Goal: Information Seeking & Learning: Find specific fact

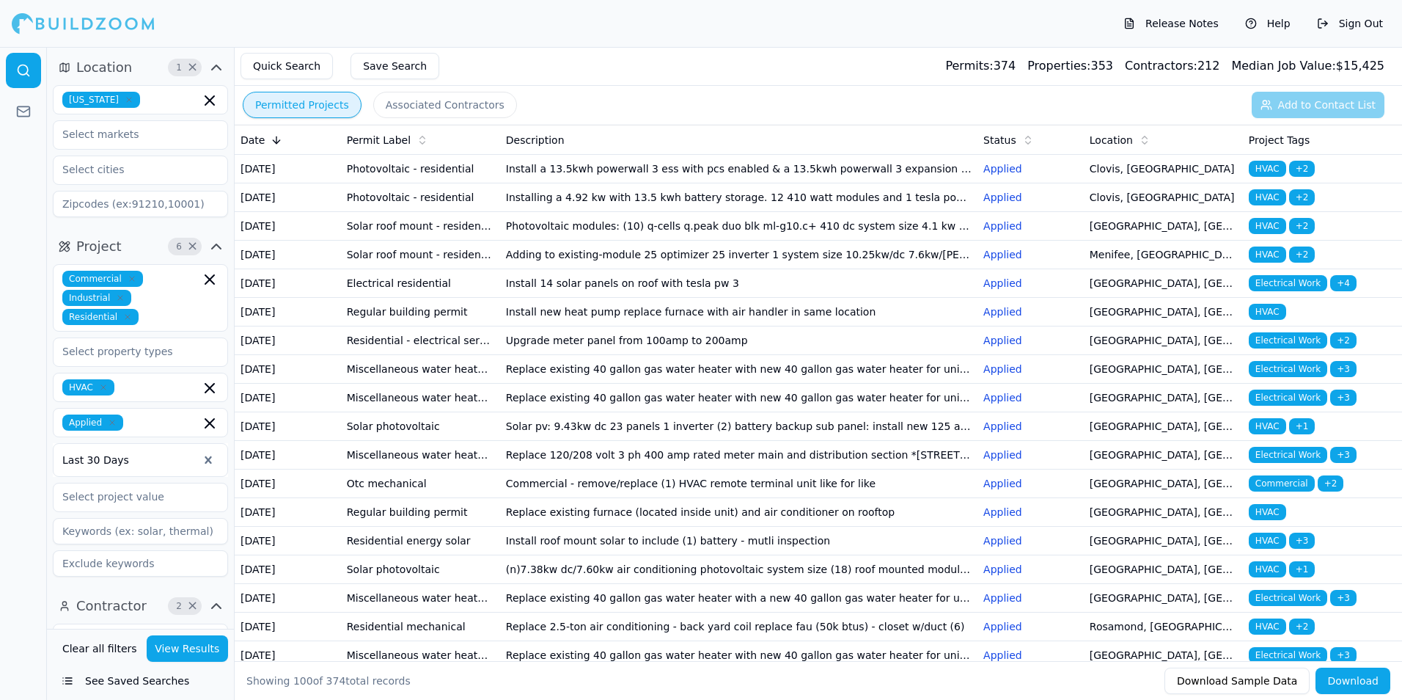
click at [784, 179] on td "Install a 13.5kwh powerwall 3 ess with pcs enabled & a 13.5kwh powerwall 3 expa…" at bounding box center [738, 169] width 477 height 29
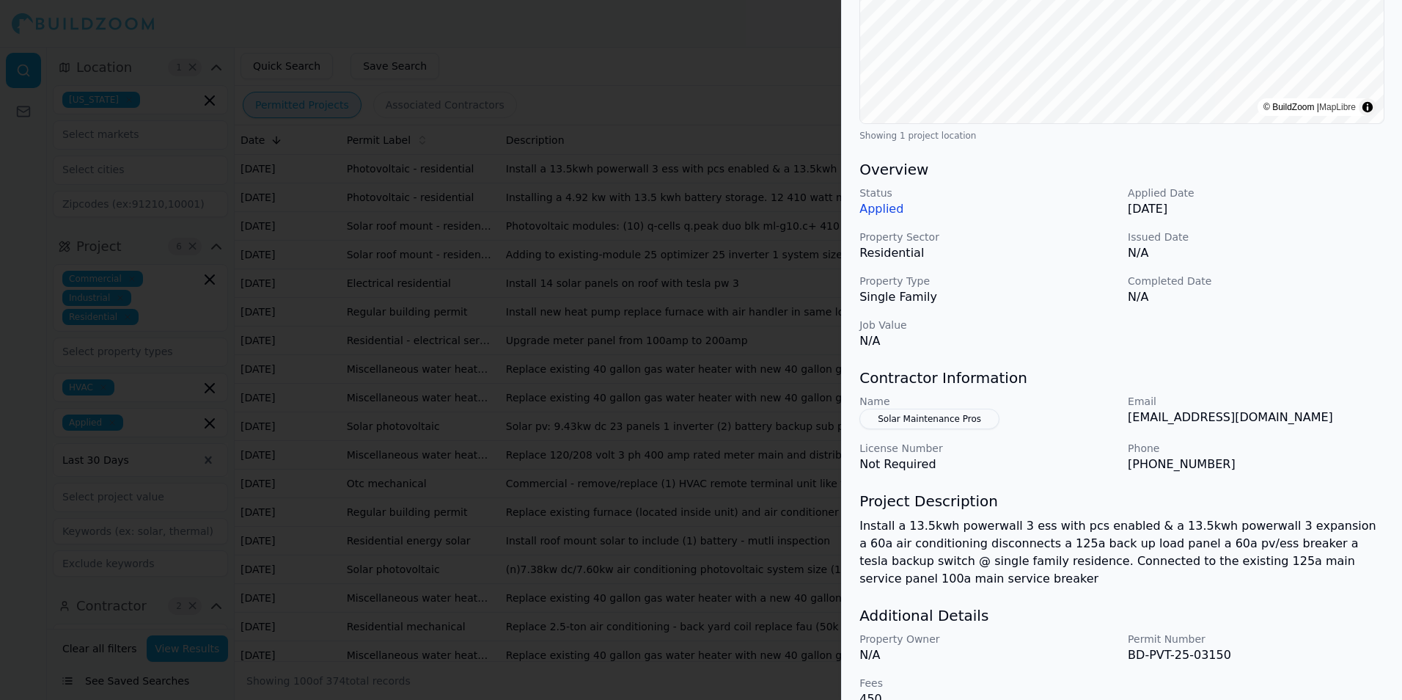
scroll to position [310, 0]
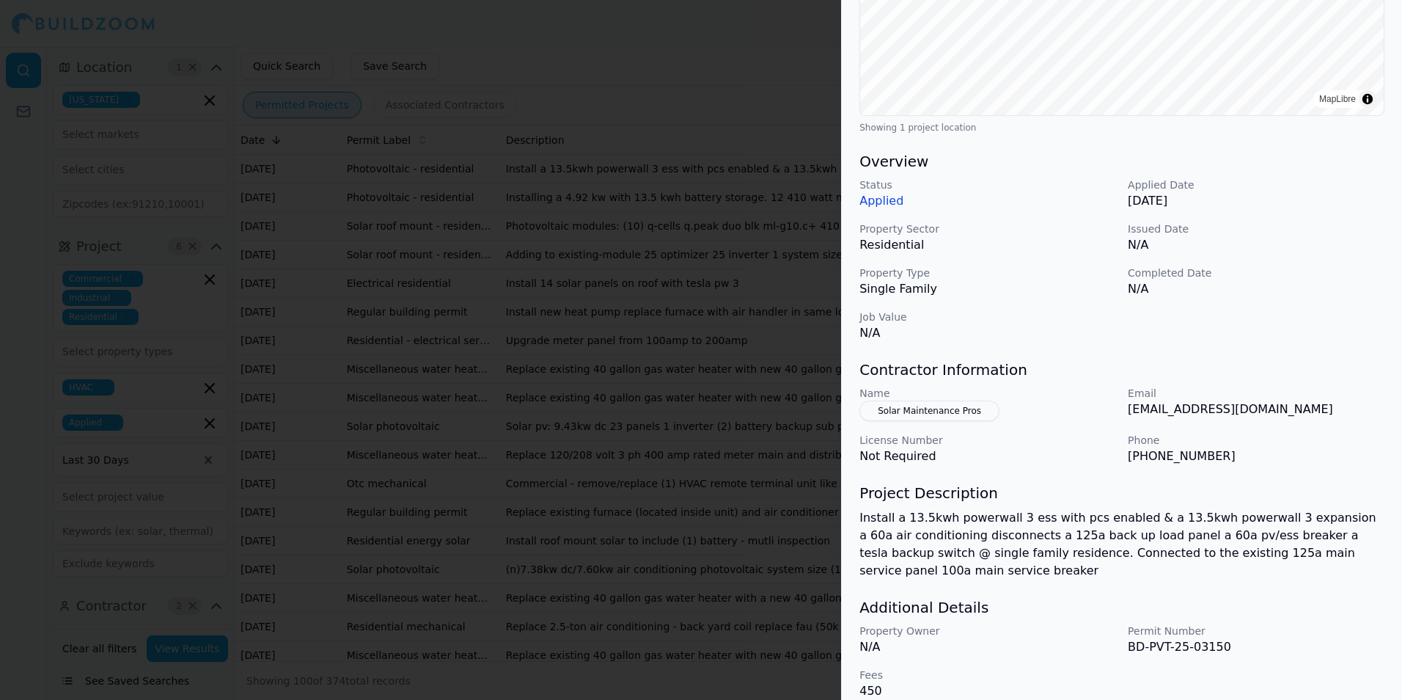
click at [768, 358] on div at bounding box center [701, 350] width 1402 height 700
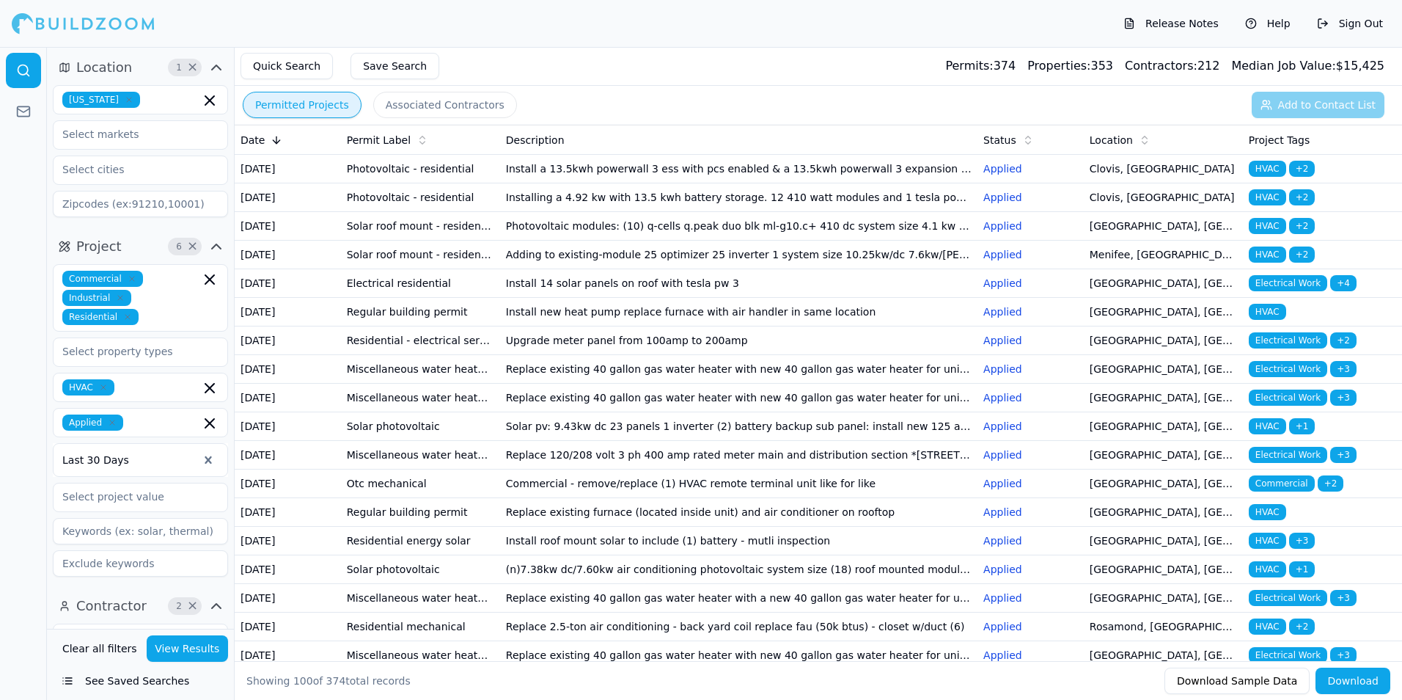
click at [731, 212] on td "Installing a 4.92 kw with 13.5 kwh battery storage. 12 410 watt modules and 1 t…" at bounding box center [738, 197] width 477 height 29
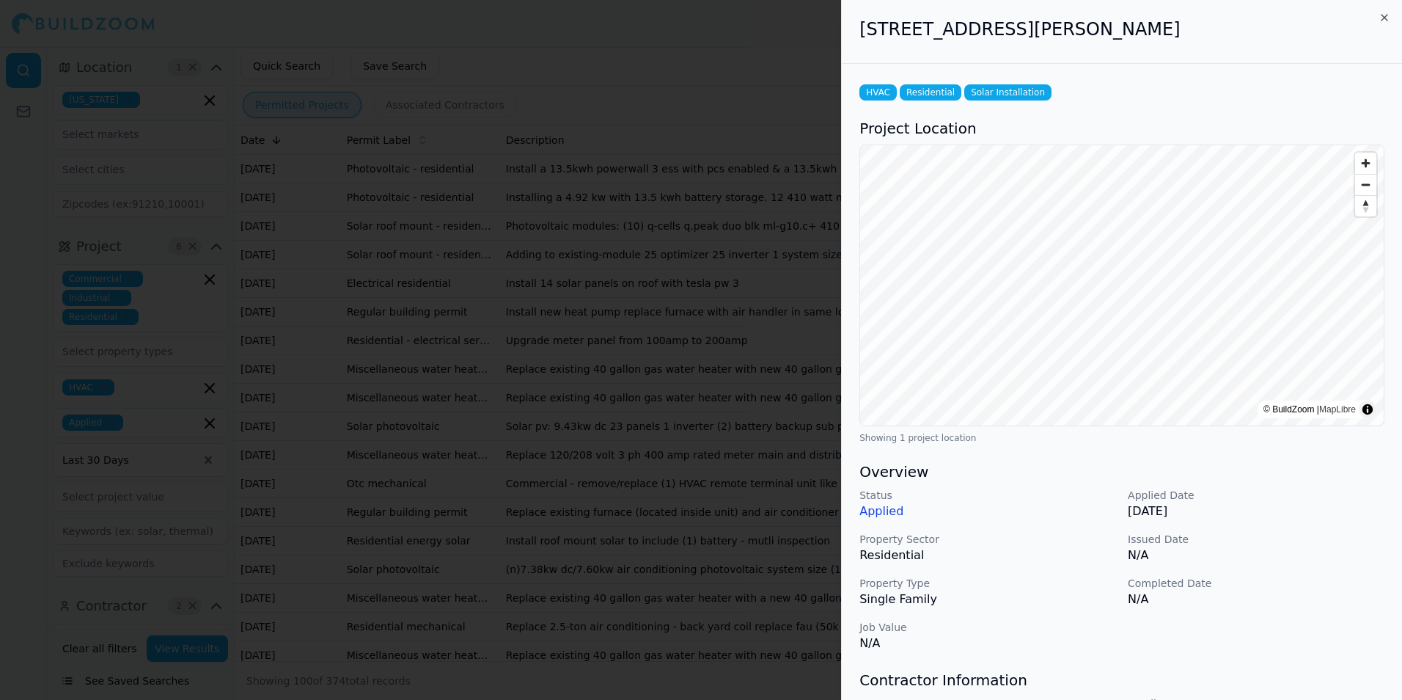
click at [746, 113] on div at bounding box center [701, 350] width 1402 height 700
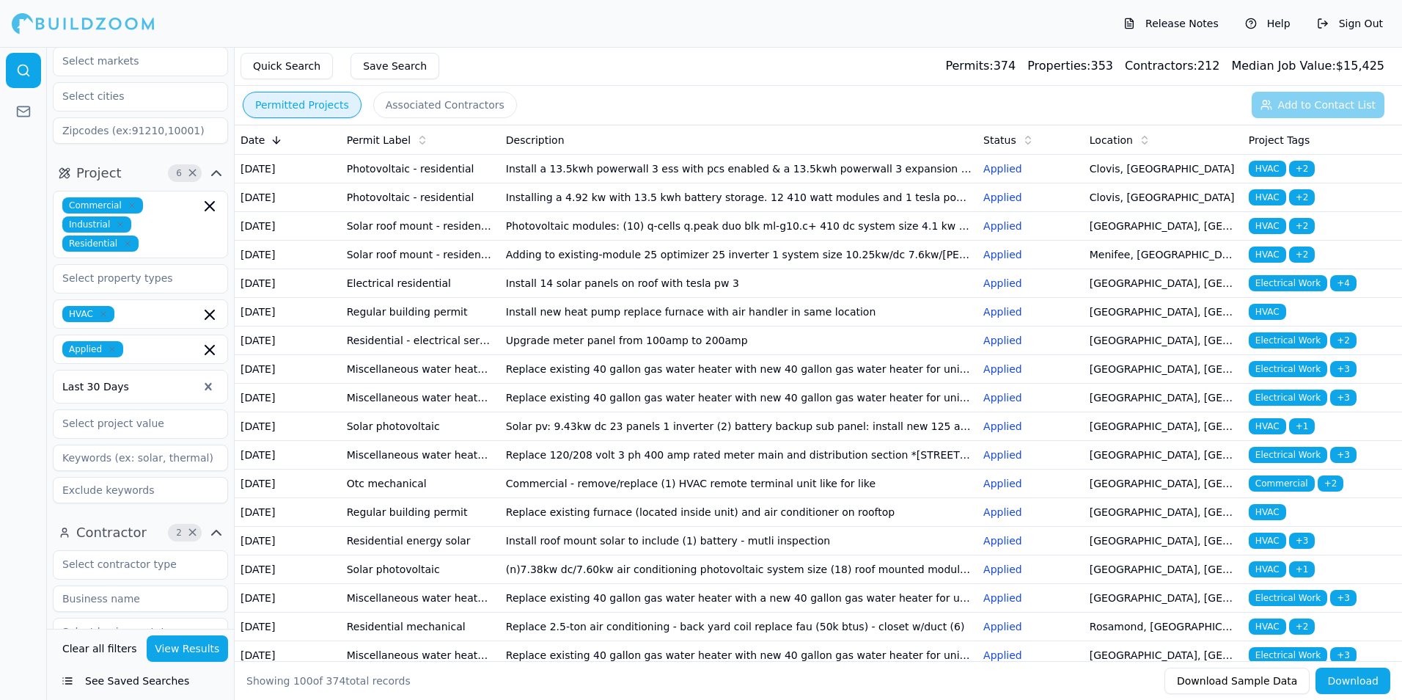
scroll to position [0, 0]
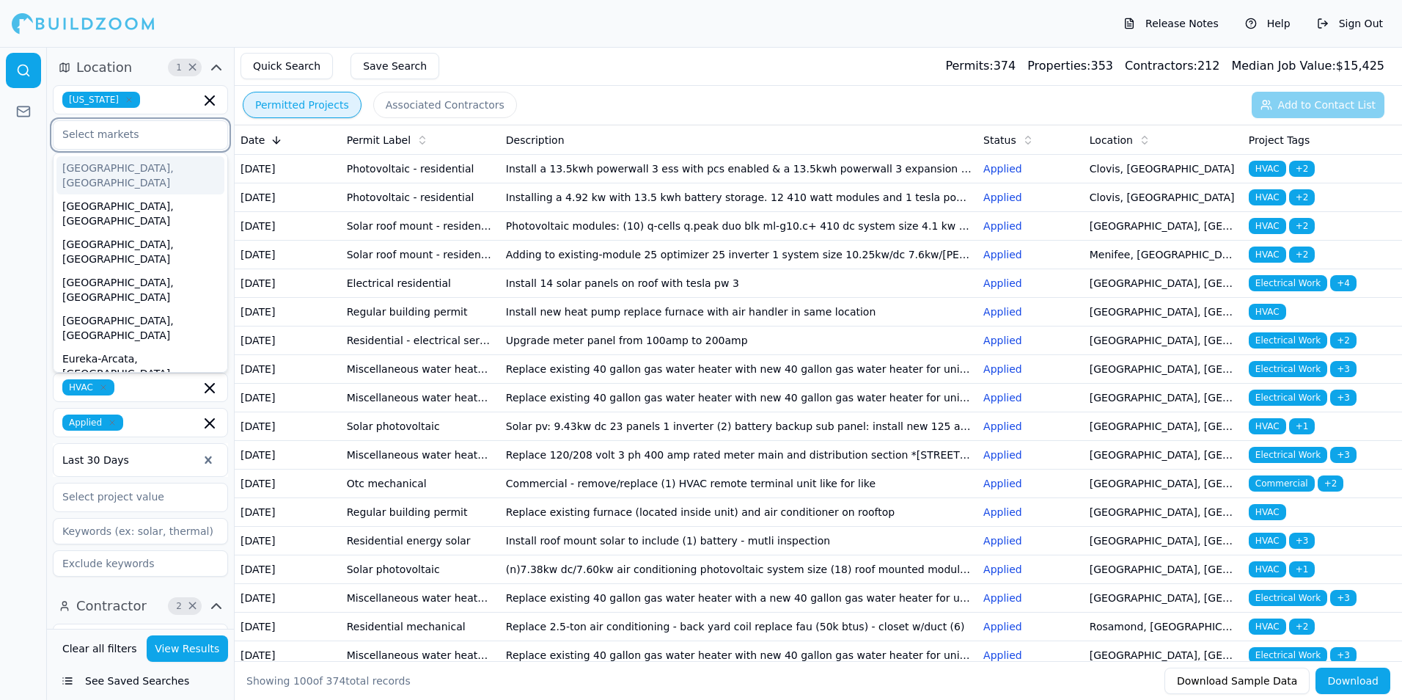
click at [109, 142] on input "text" at bounding box center [131, 134] width 155 height 26
click at [105, 136] on input "text" at bounding box center [131, 134] width 155 height 26
click at [0, 175] on html "Release Notes Help Sign Out Location 1 × [US_STATE] [GEOGRAPHIC_DATA], [GEOGRAP…" at bounding box center [701, 350] width 1402 height 700
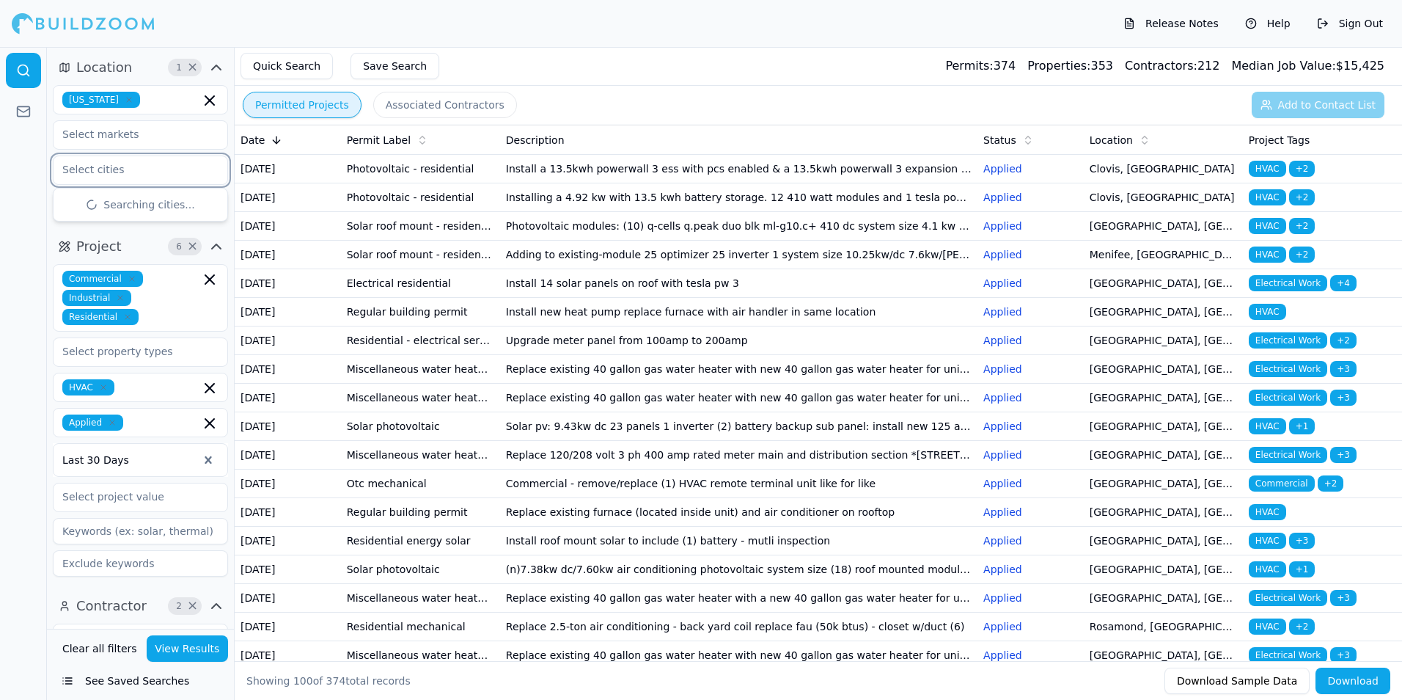
click at [100, 164] on input "text" at bounding box center [131, 169] width 155 height 26
click at [0, 199] on html "Release Notes Help Sign Out Location 1 × [US_STATE] Searching cities... Project…" at bounding box center [701, 350] width 1402 height 700
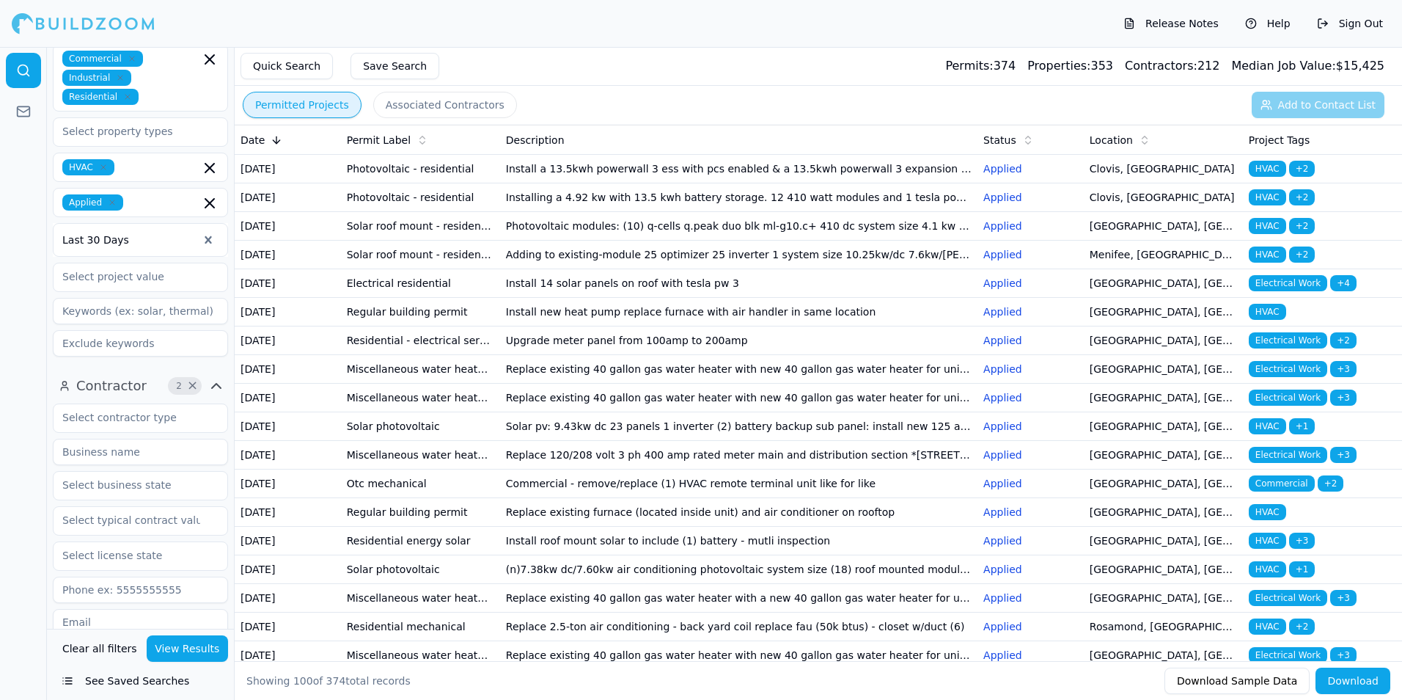
scroll to position [367, 0]
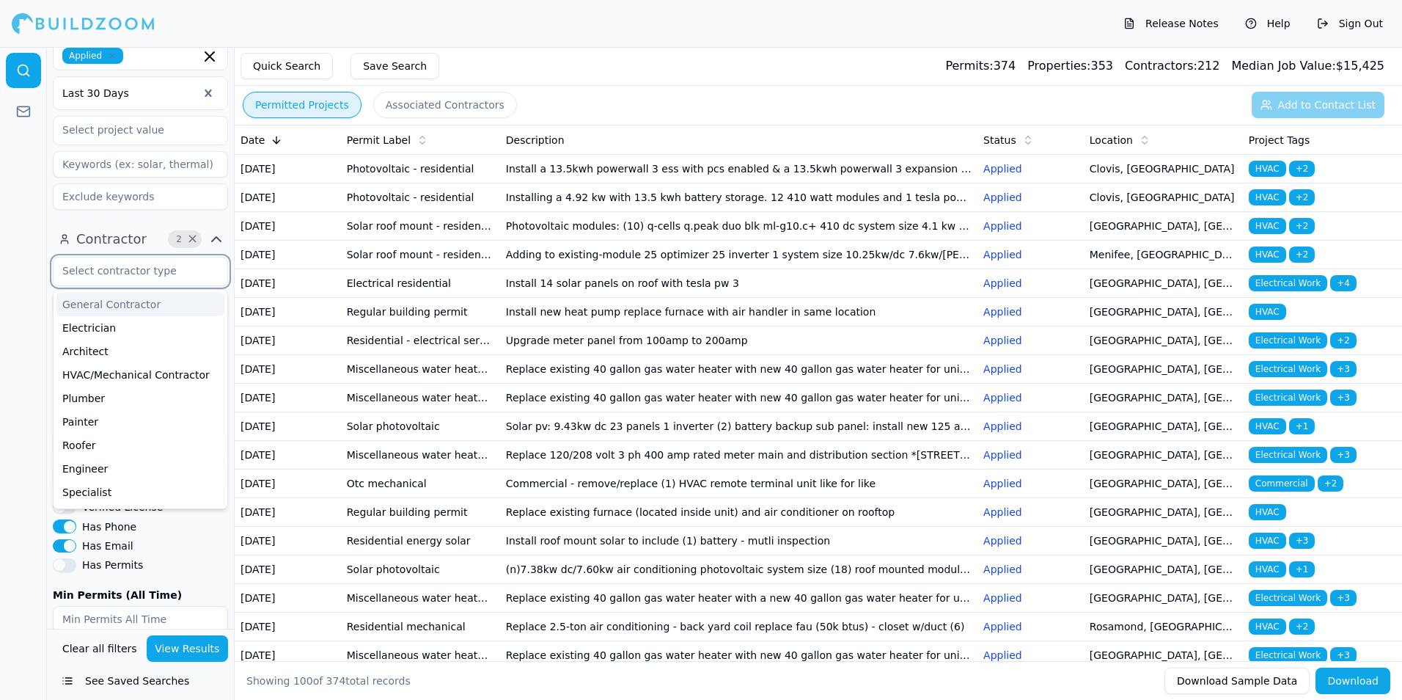
click at [141, 276] on input "text" at bounding box center [131, 270] width 155 height 26
click at [194, 381] on div "HVAC/Mechanical Contractor" at bounding box center [140, 374] width 168 height 23
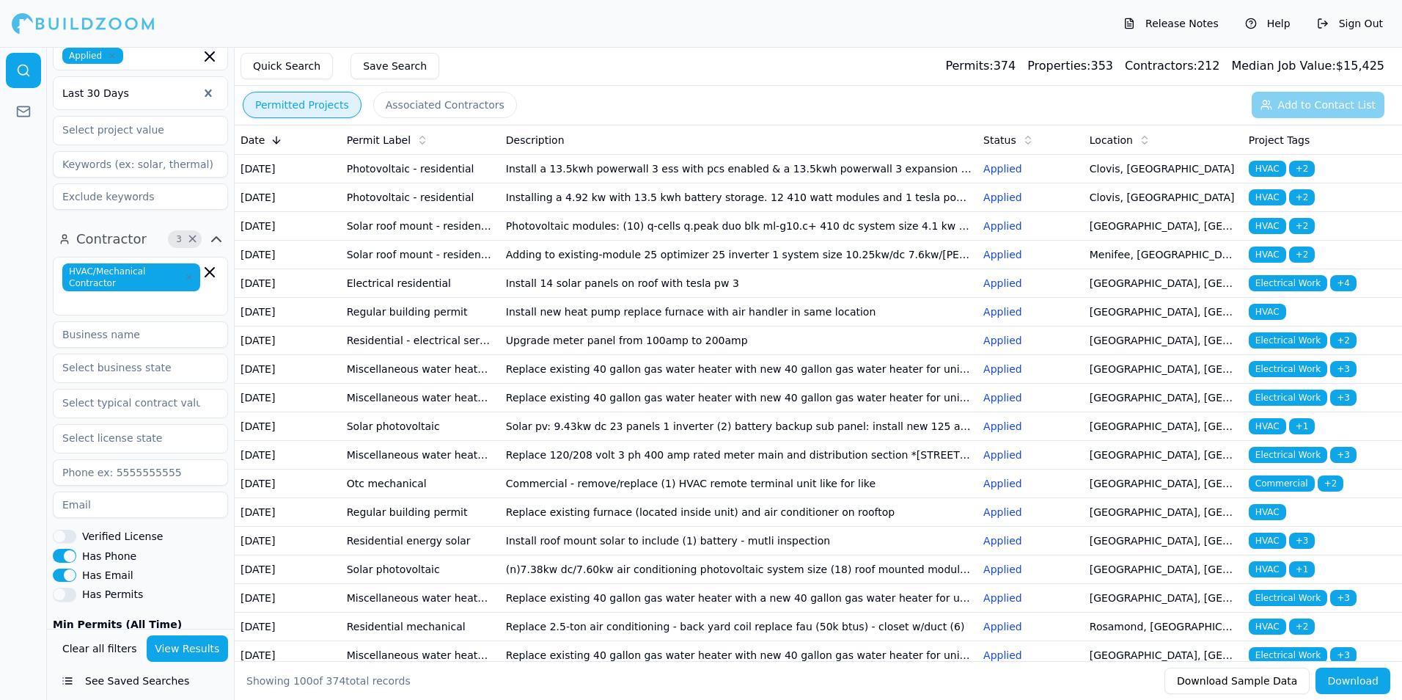
click at [194, 652] on button "View Results" at bounding box center [188, 648] width 82 height 26
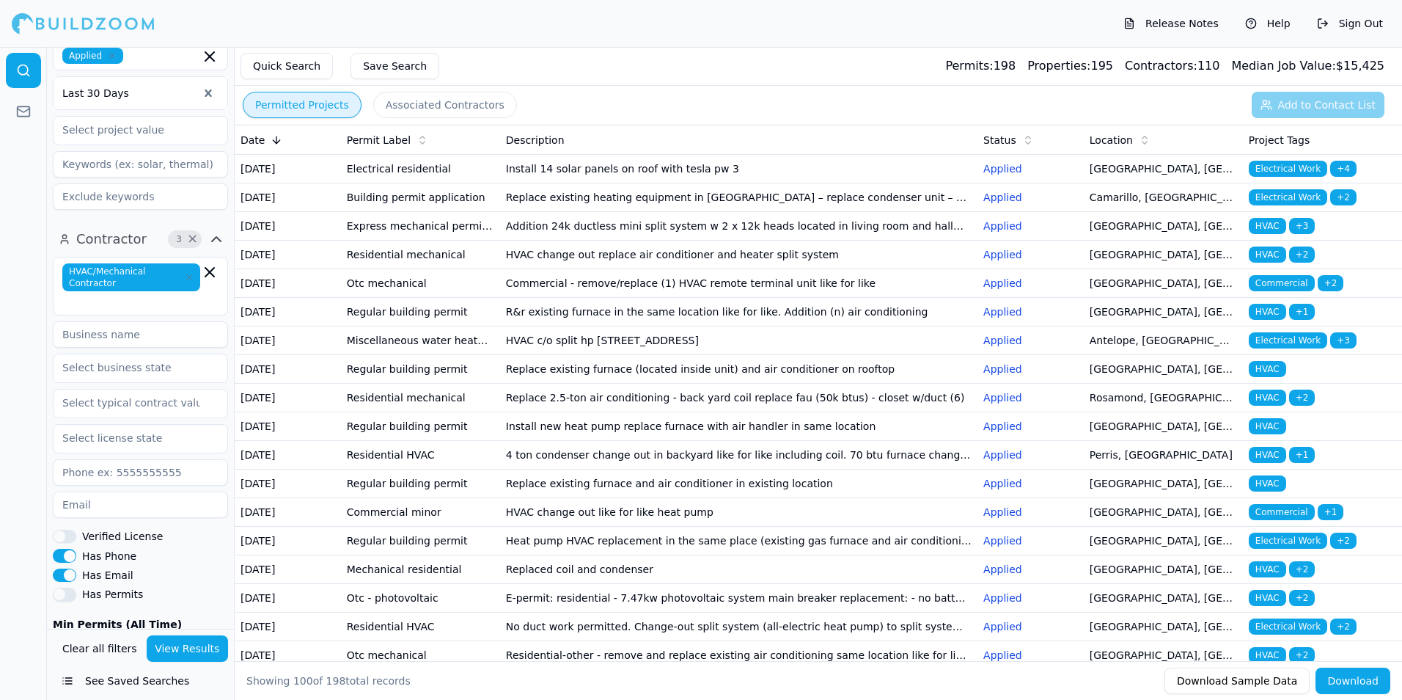
click at [680, 269] on td "HVAC change out replace air conditioner and heater split system" at bounding box center [738, 255] width 477 height 29
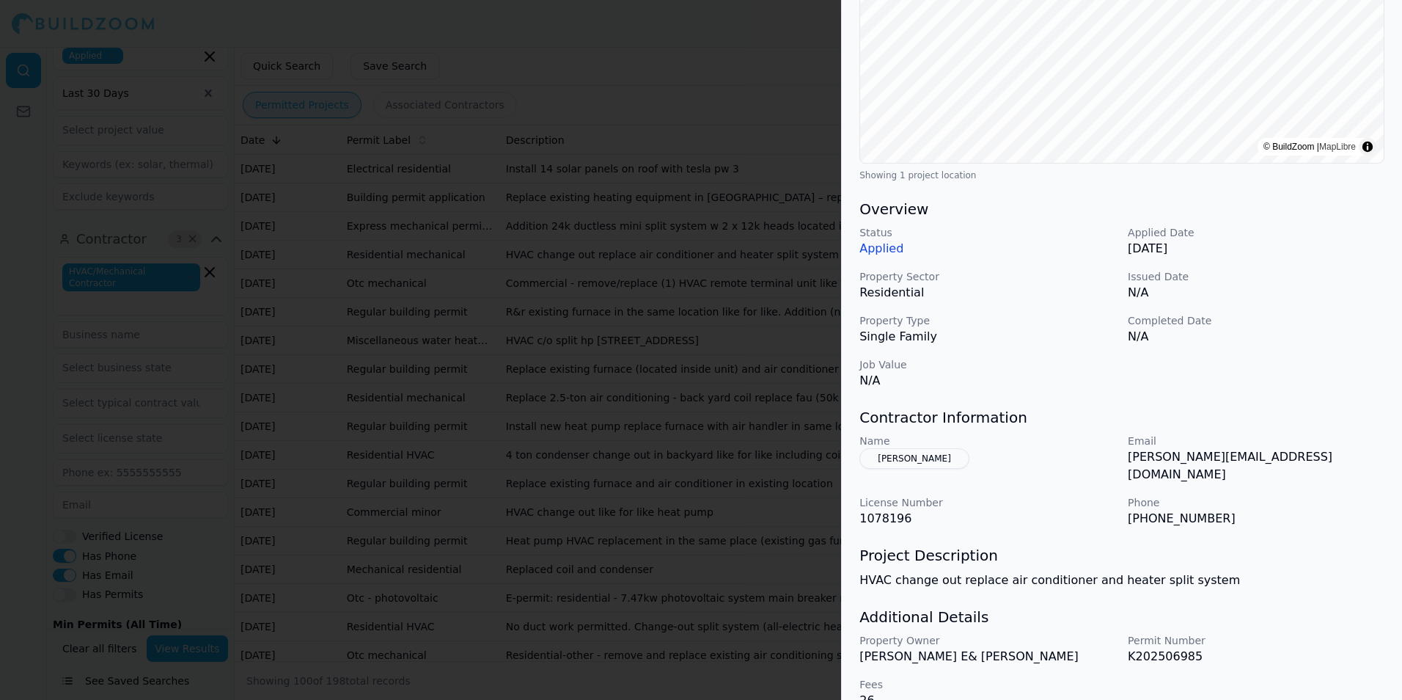
scroll to position [275, 0]
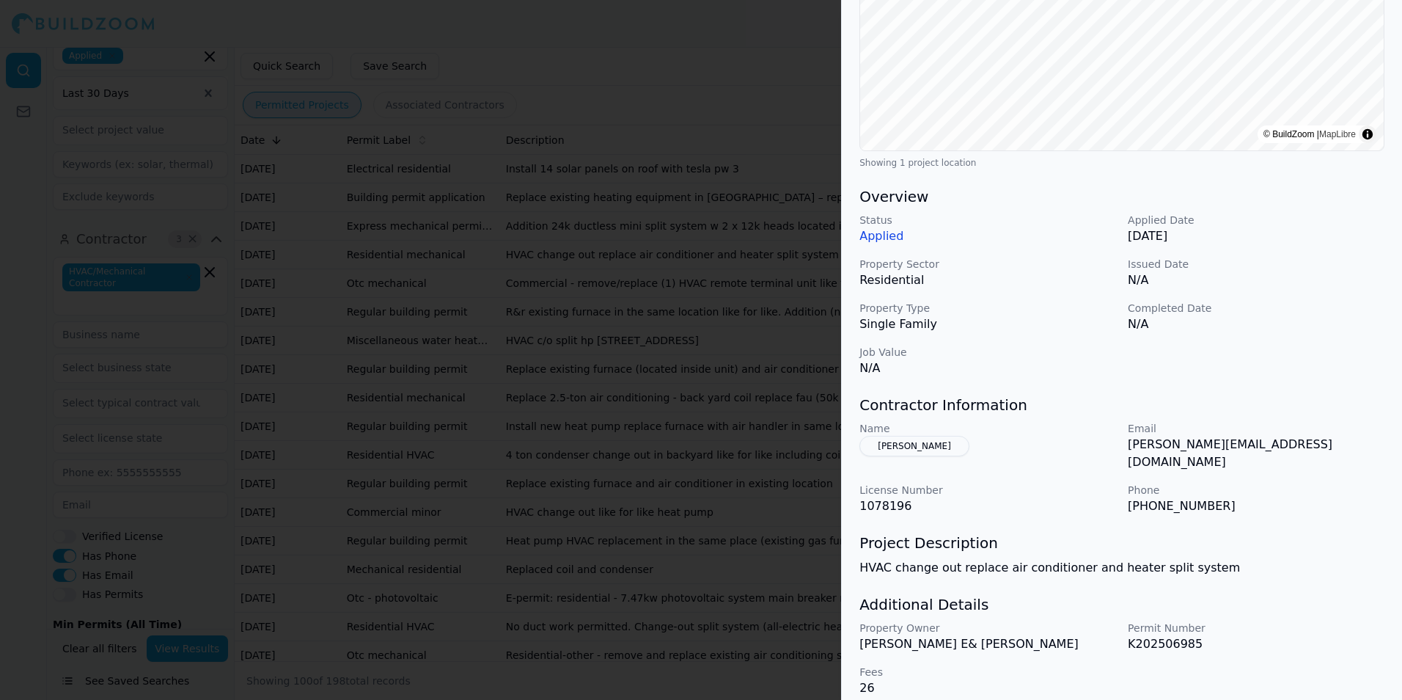
click at [916, 447] on button "[PERSON_NAME]" at bounding box center [914, 446] width 110 height 21
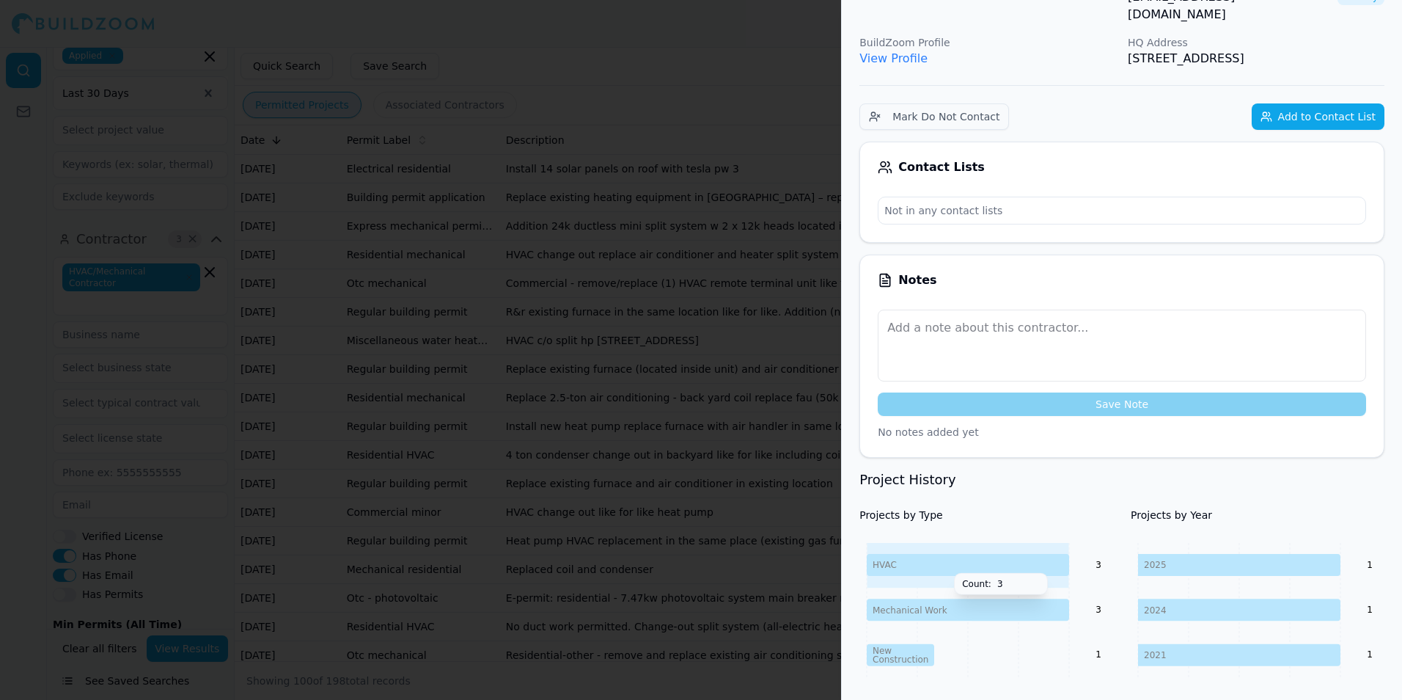
scroll to position [0, 0]
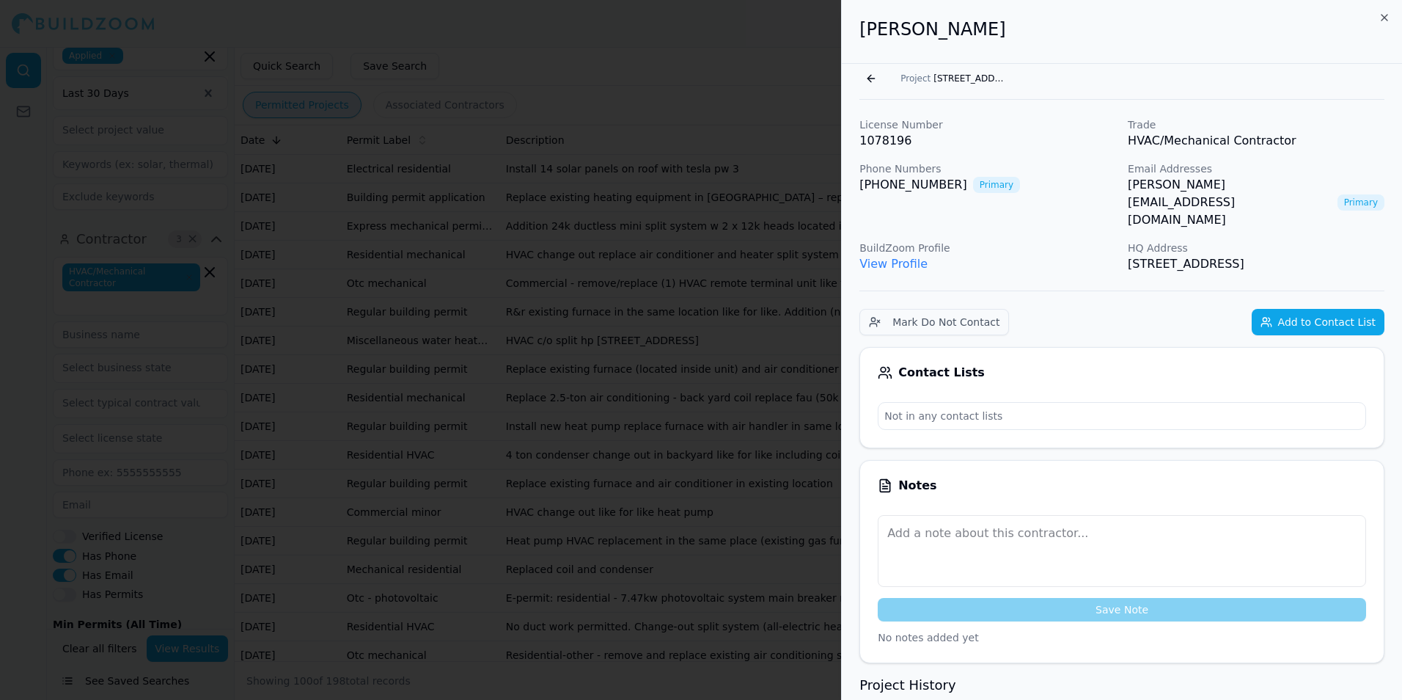
click at [812, 45] on div at bounding box center [701, 350] width 1402 height 700
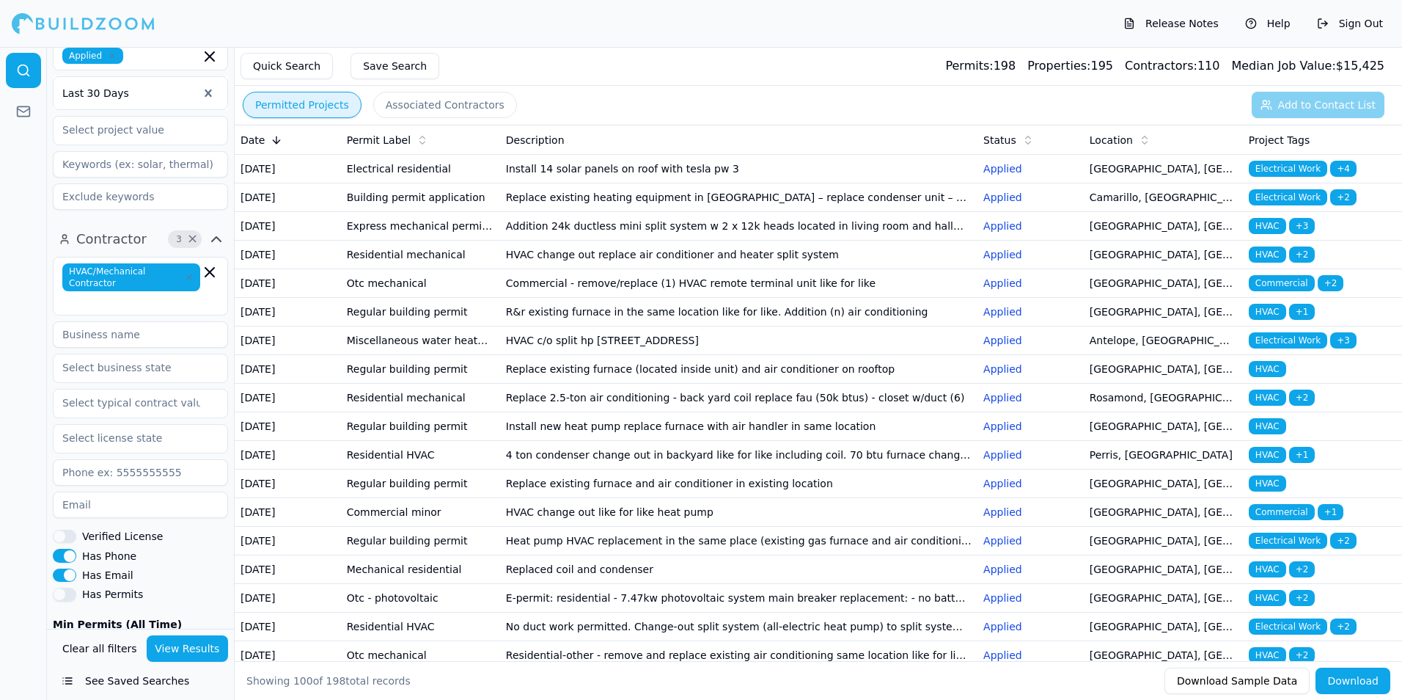
drag, startPoint x: 139, startPoint y: 282, endPoint x: 147, endPoint y: 268, distance: 15.9
click at [138, 276] on span "HVAC/Mechanical Contractor" at bounding box center [131, 277] width 138 height 28
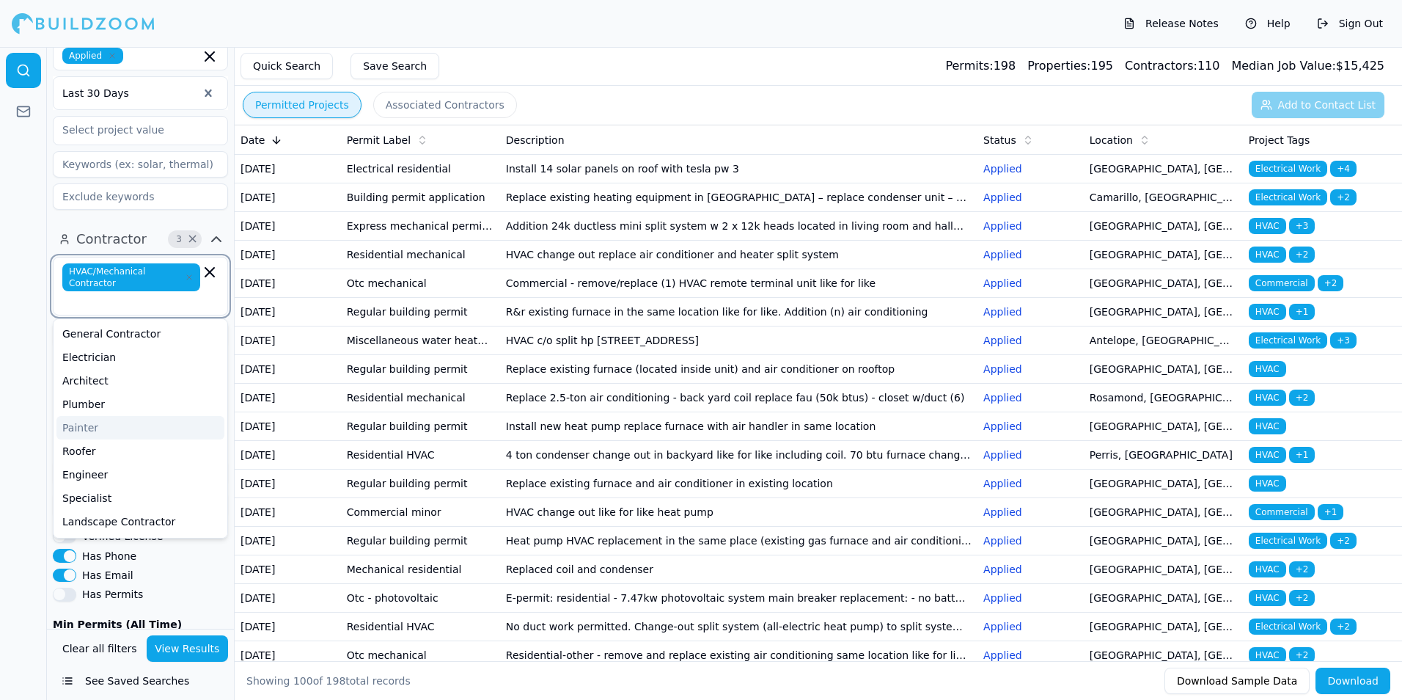
click at [186, 277] on icon "button" at bounding box center [189, 277] width 9 height 9
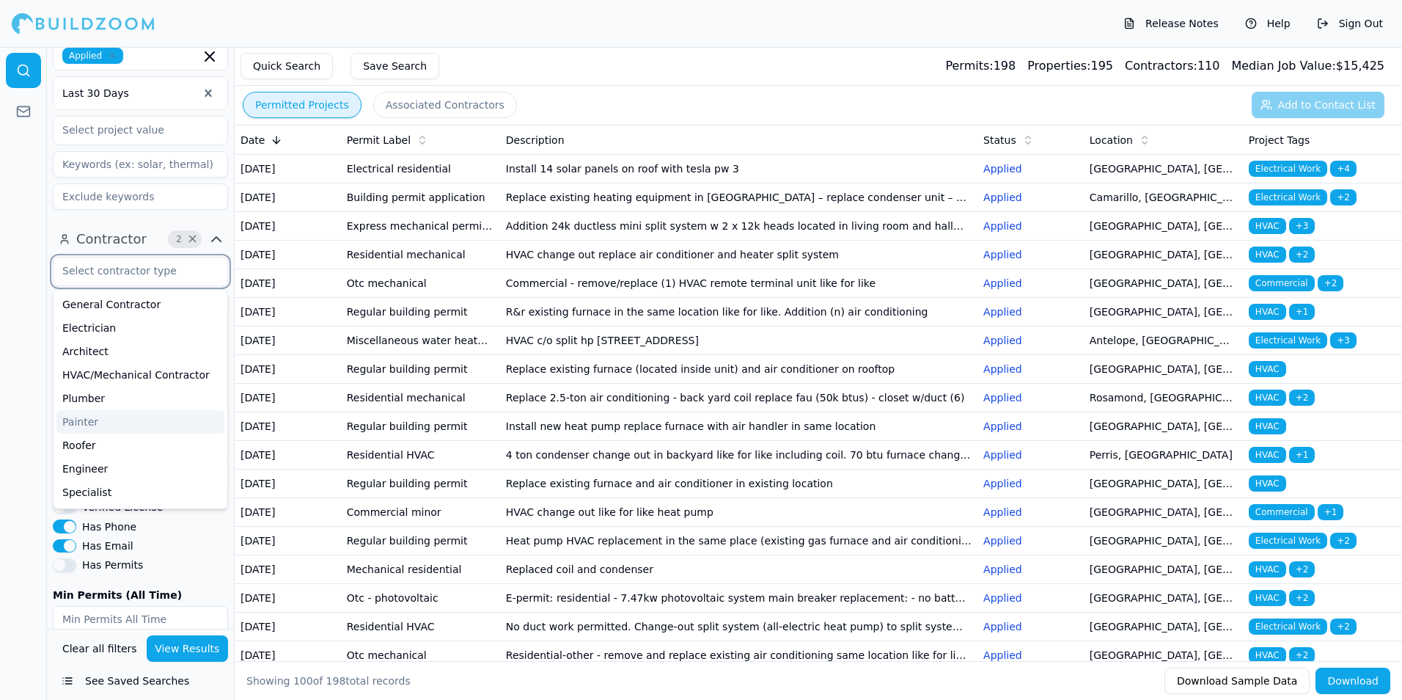
click at [161, 282] on input "text" at bounding box center [131, 270] width 155 height 26
click at [146, 305] on div "General Contractor" at bounding box center [140, 304] width 168 height 23
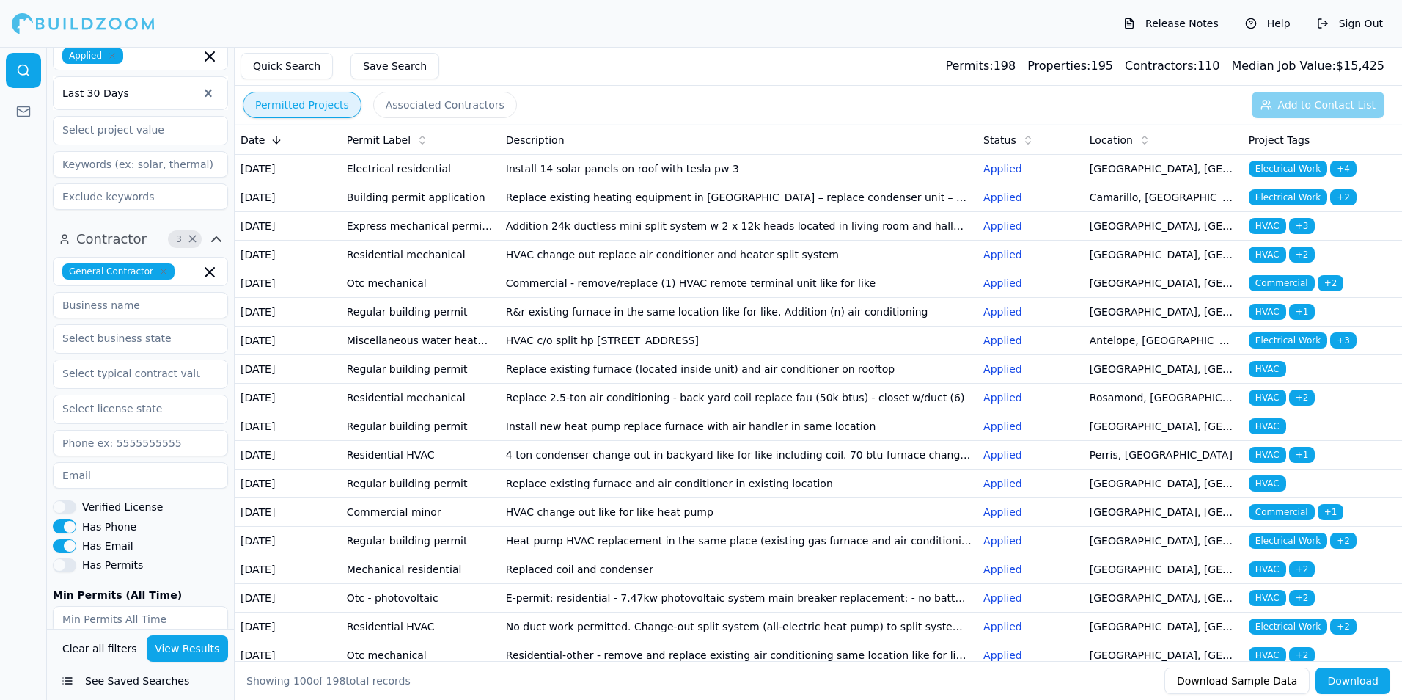
click at [198, 642] on button "View Results" at bounding box center [188, 648] width 82 height 26
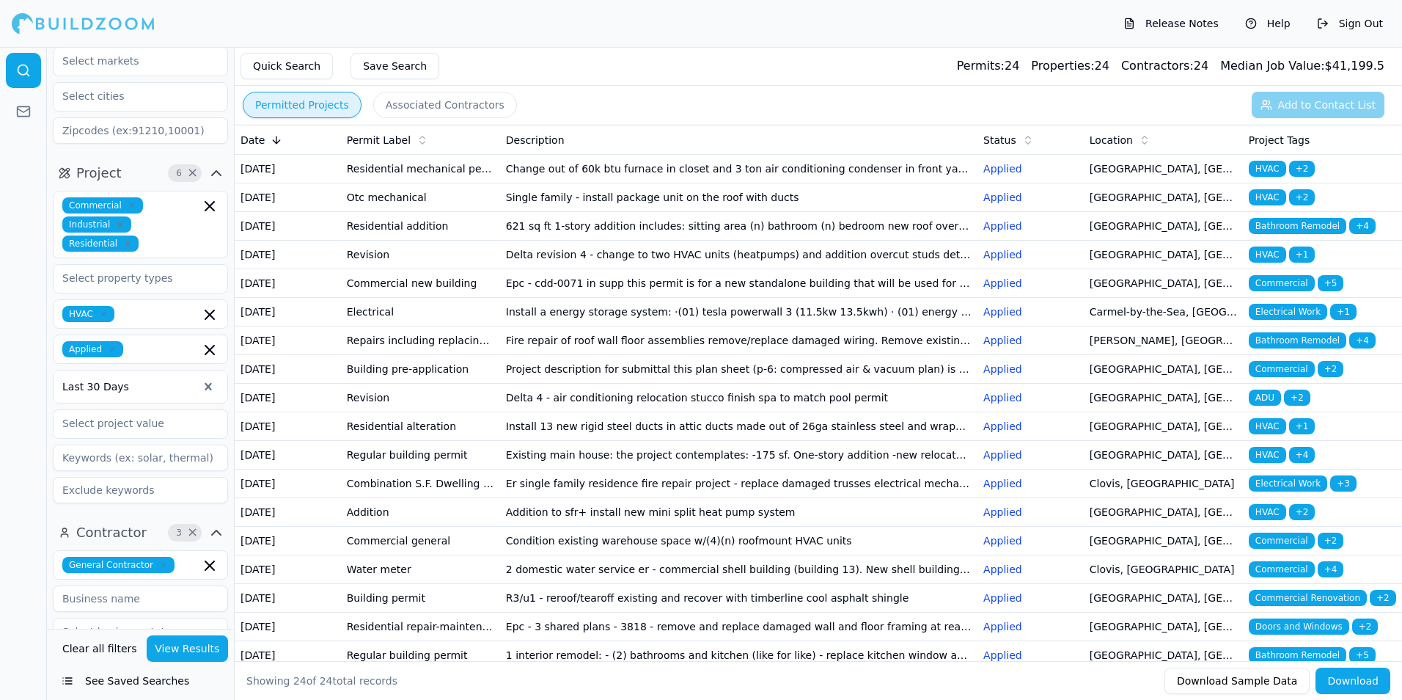
scroll to position [147, 0]
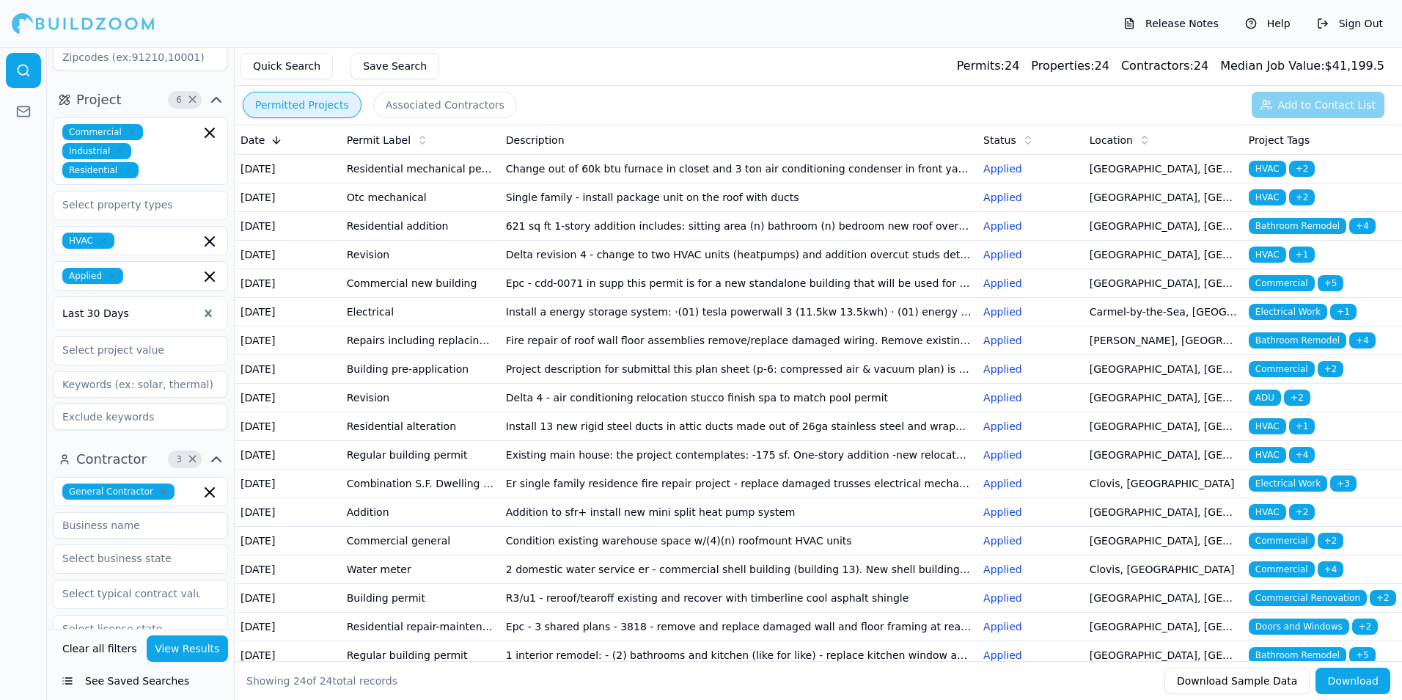
click at [739, 170] on td "Change out of 60k btu furnace in closet and 3 ton air conditioning condenser in…" at bounding box center [738, 169] width 477 height 29
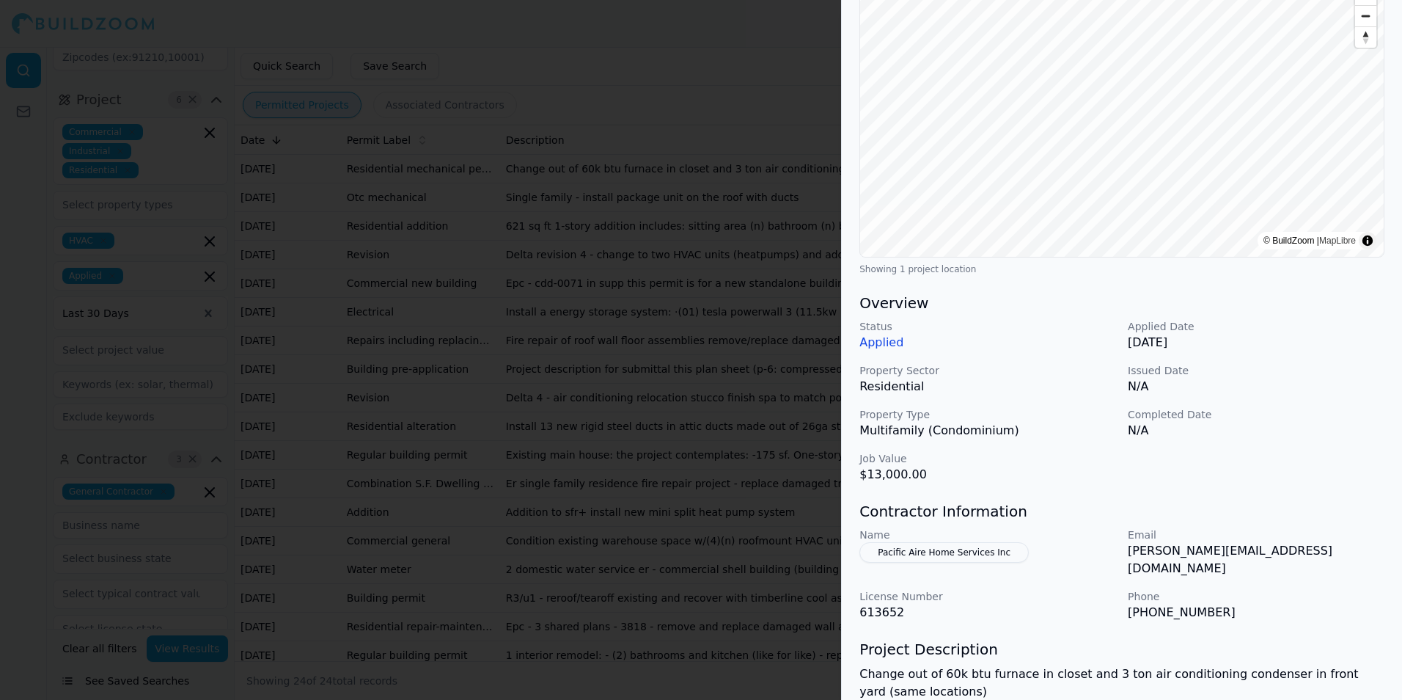
scroll to position [293, 0]
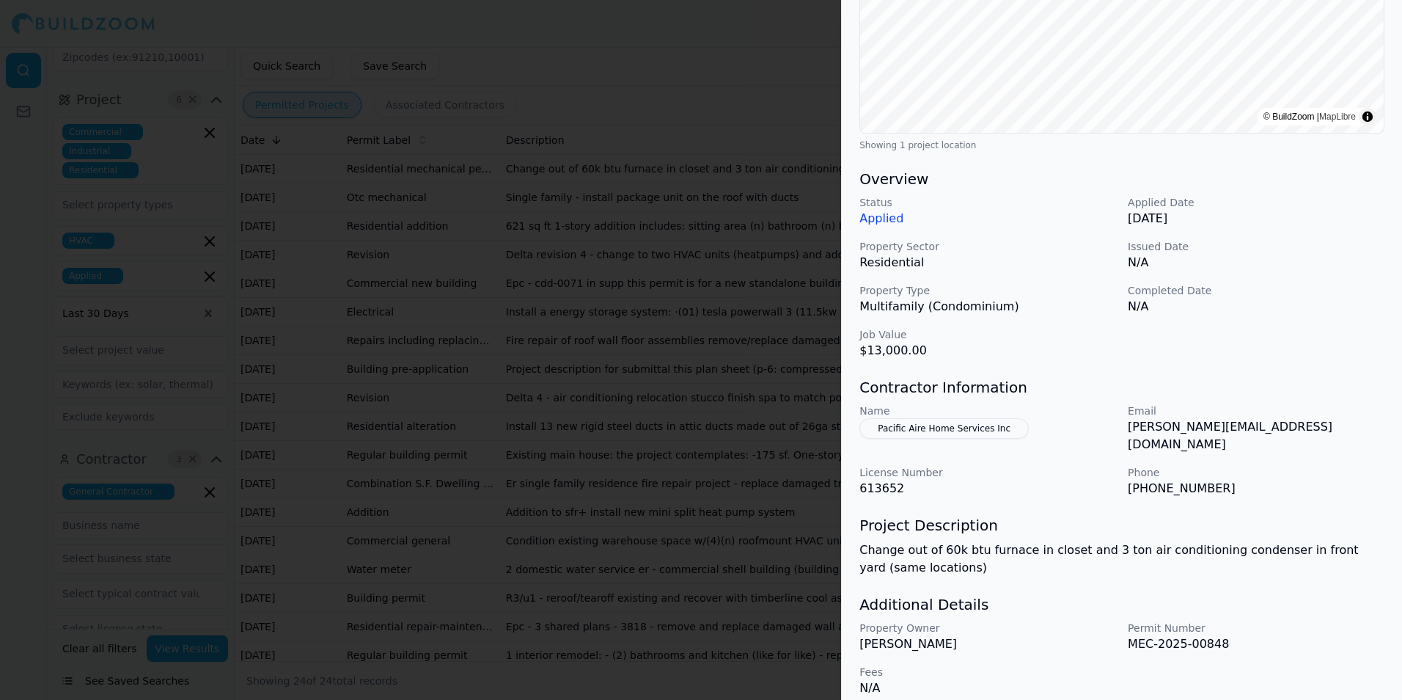
click at [972, 431] on button "Pacific Aire Home Services Inc" at bounding box center [943, 428] width 169 height 21
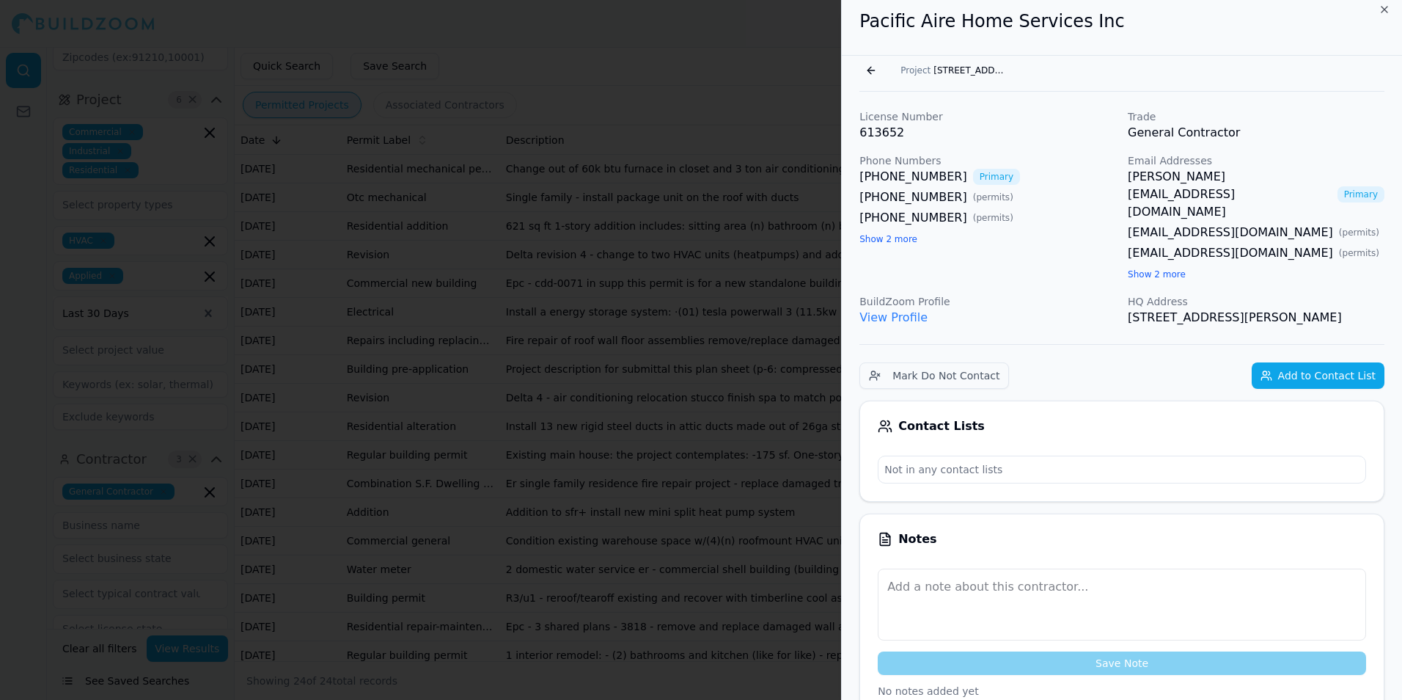
scroll to position [0, 0]
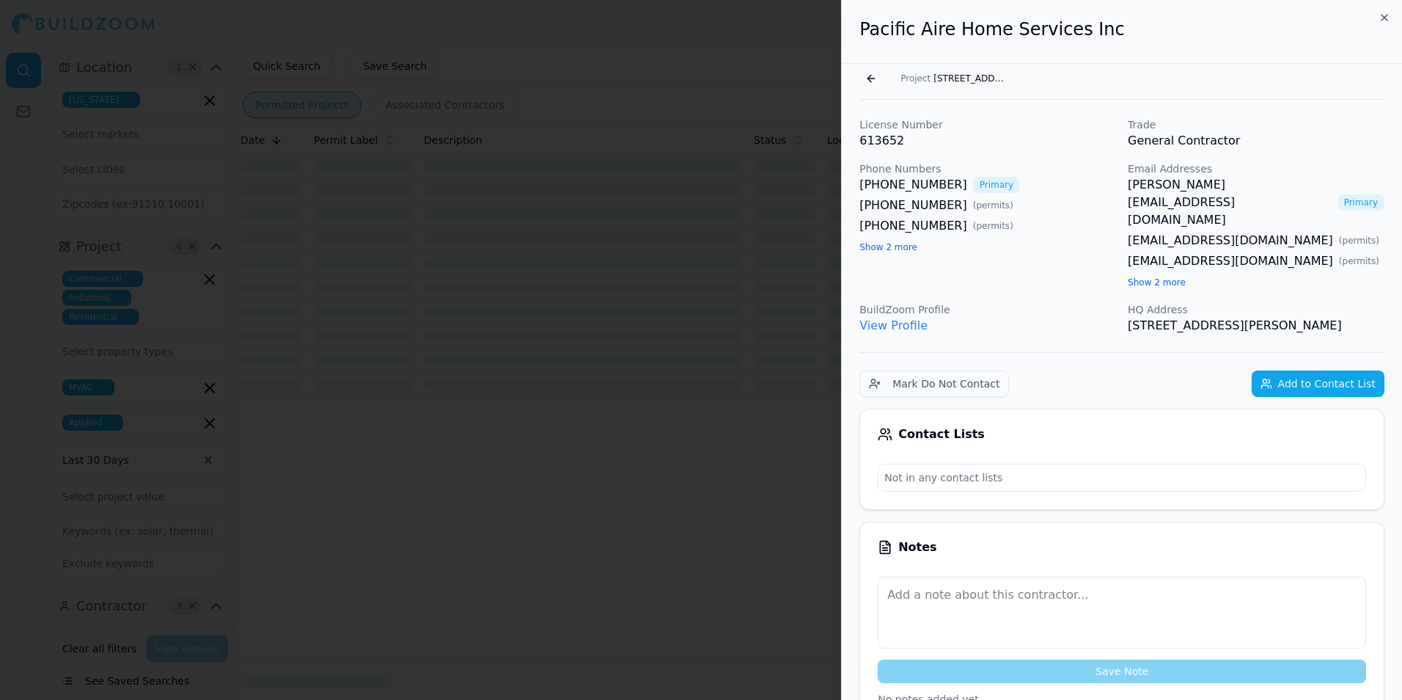
click at [869, 82] on button "Go back" at bounding box center [870, 78] width 23 height 23
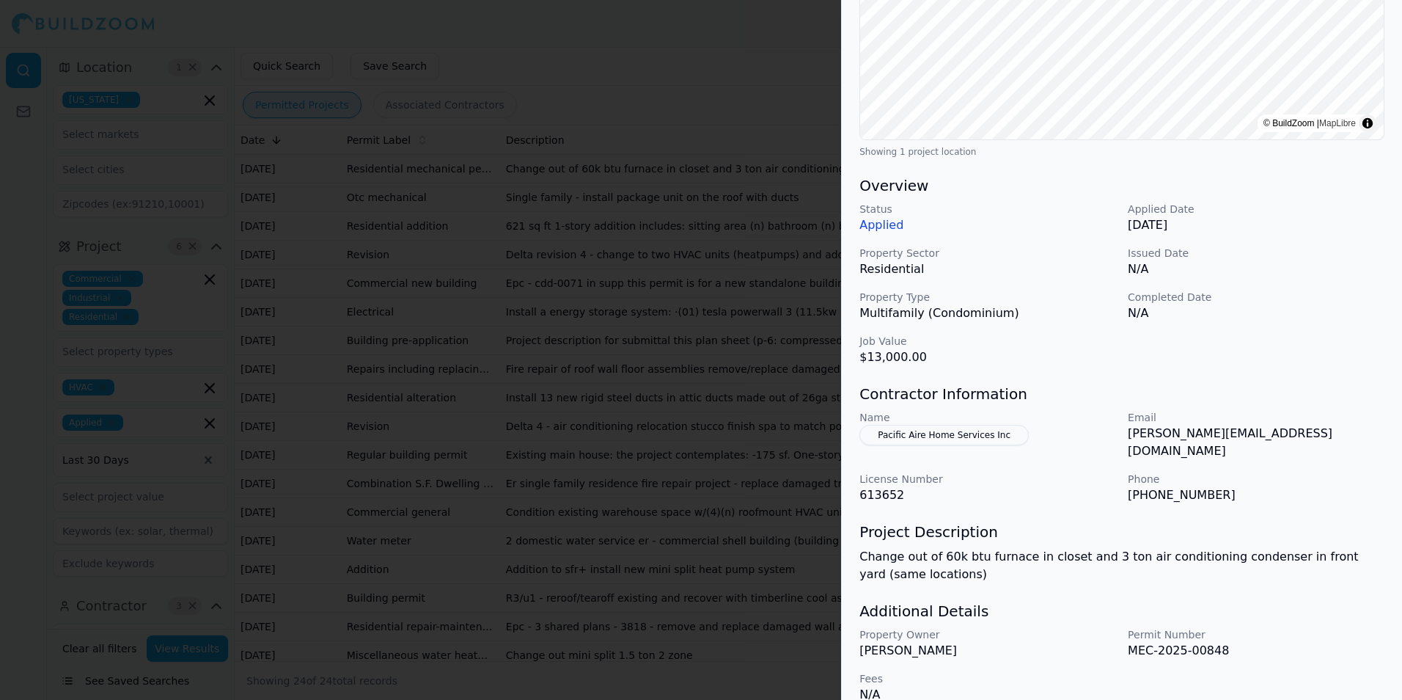
scroll to position [293, 0]
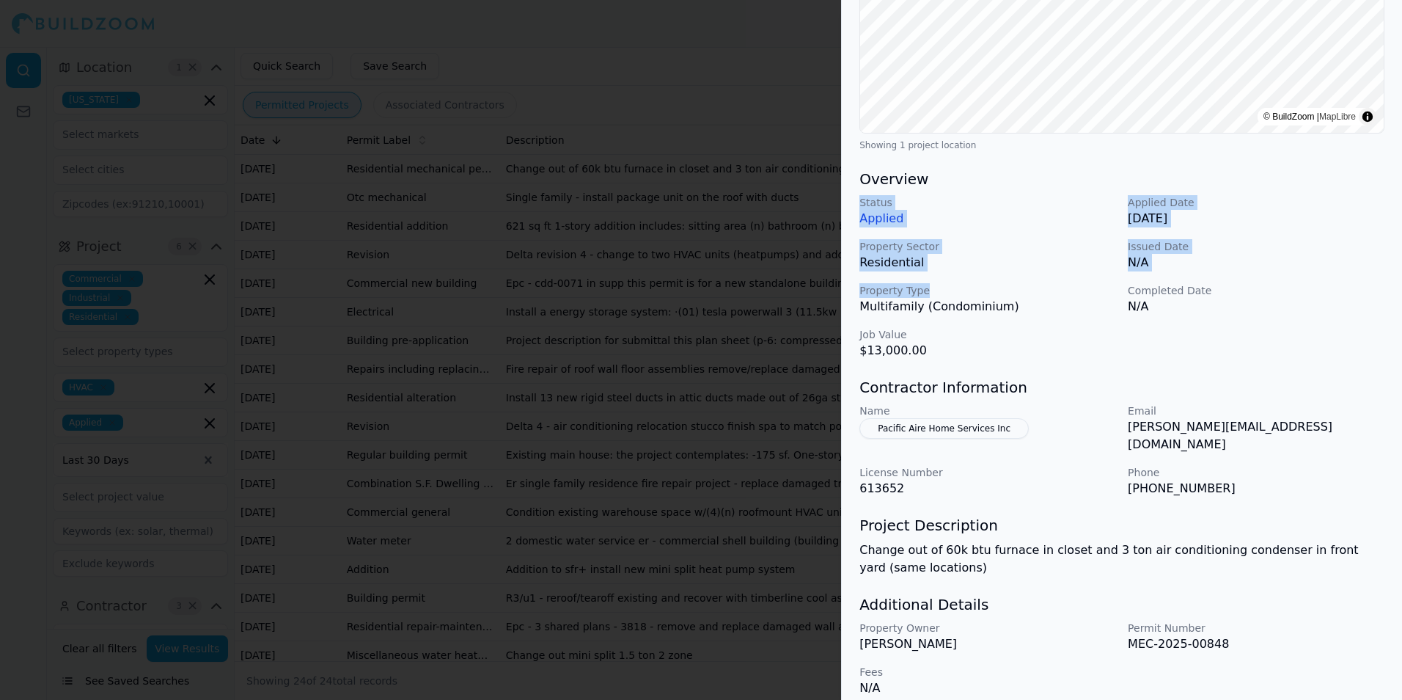
drag, startPoint x: 859, startPoint y: 199, endPoint x: 955, endPoint y: 296, distance: 135.8
click at [955, 296] on div "Status Applied Applied Date [DATE] Property Sector Residential Issued Date N/A …" at bounding box center [1121, 277] width 525 height 164
click at [855, 174] on div "HVAC Mechanical Work Residential Project Location © BuildZoom | MapLibre © Buil…" at bounding box center [1122, 242] width 560 height 943
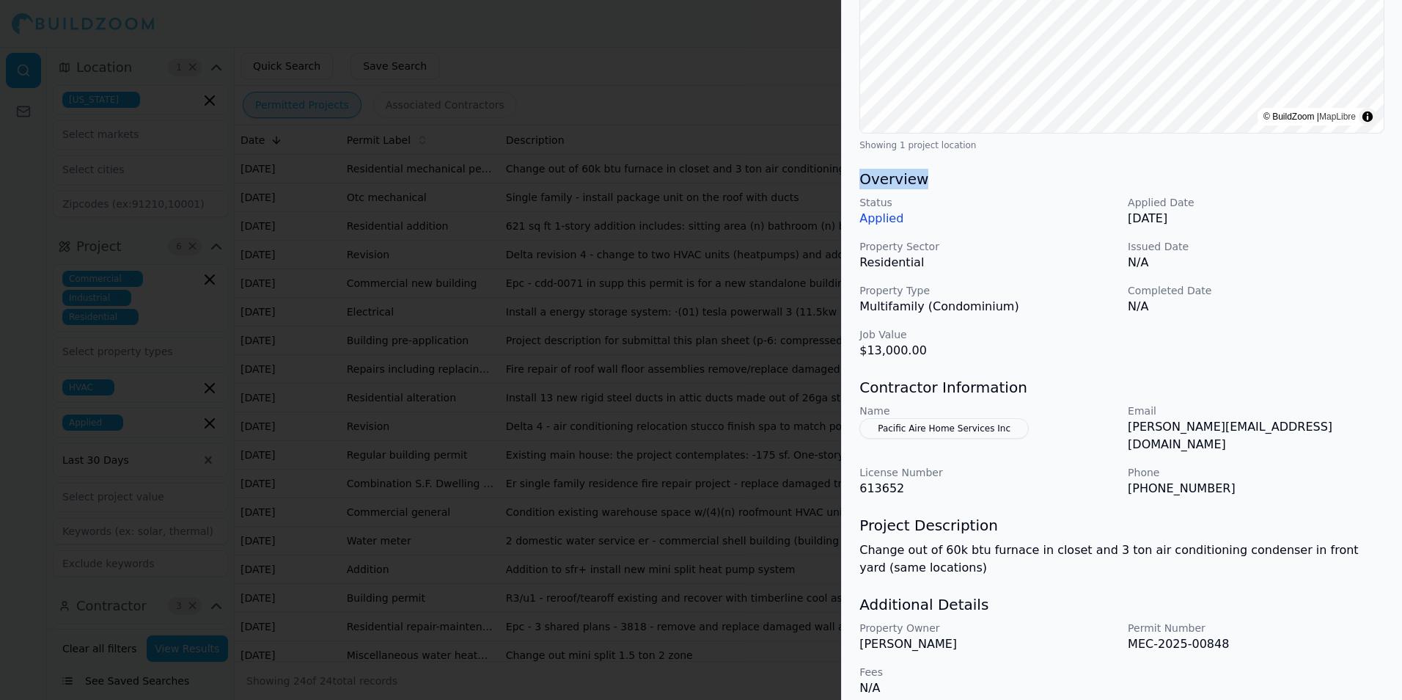
drag, startPoint x: 861, startPoint y: 177, endPoint x: 1227, endPoint y: 175, distance: 365.9
click at [1227, 175] on h3 "Overview" at bounding box center [1121, 179] width 525 height 21
drag, startPoint x: 1227, startPoint y: 175, endPoint x: 1240, endPoint y: 246, distance: 71.6
click at [1240, 246] on p "Issued Date" at bounding box center [1256, 246] width 257 height 15
drag, startPoint x: 1352, startPoint y: 353, endPoint x: 1392, endPoint y: 395, distance: 57.6
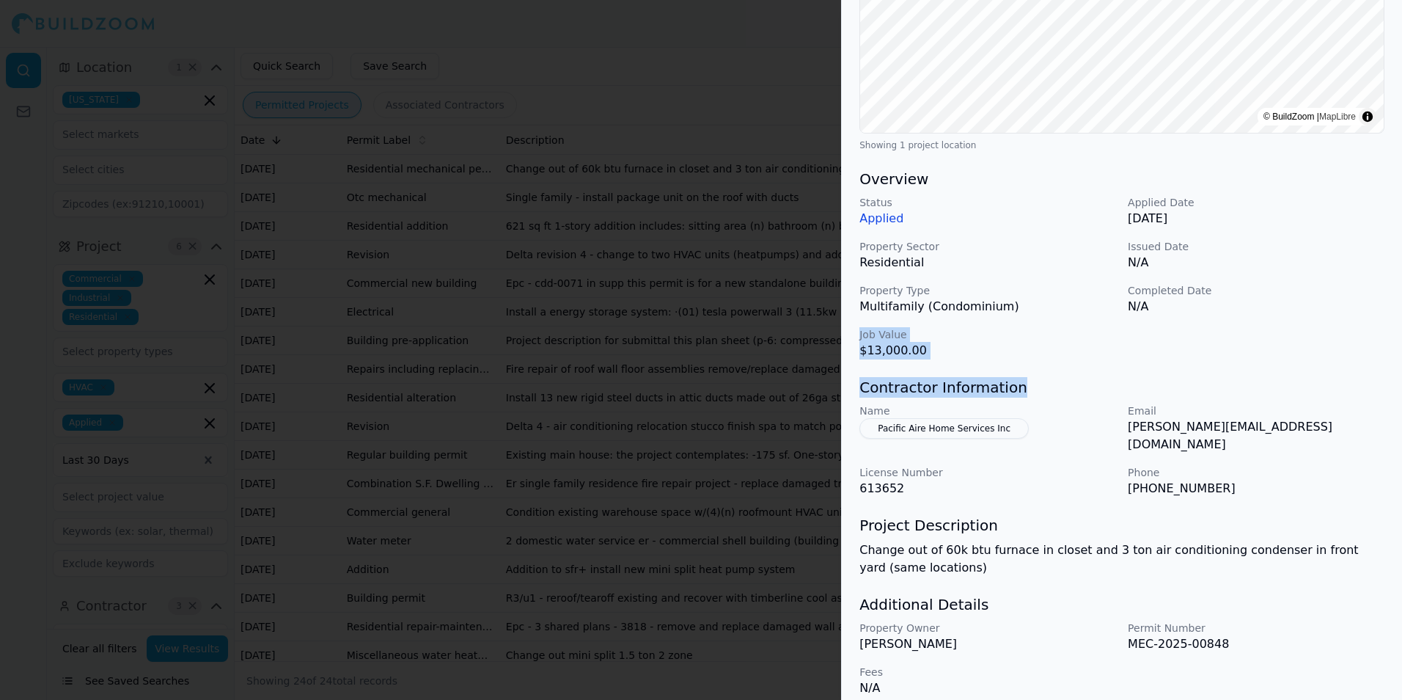
click at [1392, 395] on div "HVAC Mechanical Work Residential Project Location © BuildZoom | MapLibre © Buil…" at bounding box center [1122, 242] width 560 height 943
copy div "Job Value $13,000.00 [DEMOGRAPHIC_DATA] Information"
click at [1269, 299] on p "N/A" at bounding box center [1256, 307] width 257 height 18
click at [1030, 362] on div "HVAC Mechanical Work Residential Project Location © BuildZoom | MapLibre © Buil…" at bounding box center [1122, 242] width 560 height 943
click at [1002, 294] on div "Status Applied Applied Date [DATE] Property Sector Residential Issued Date N/A …" at bounding box center [1121, 277] width 525 height 164
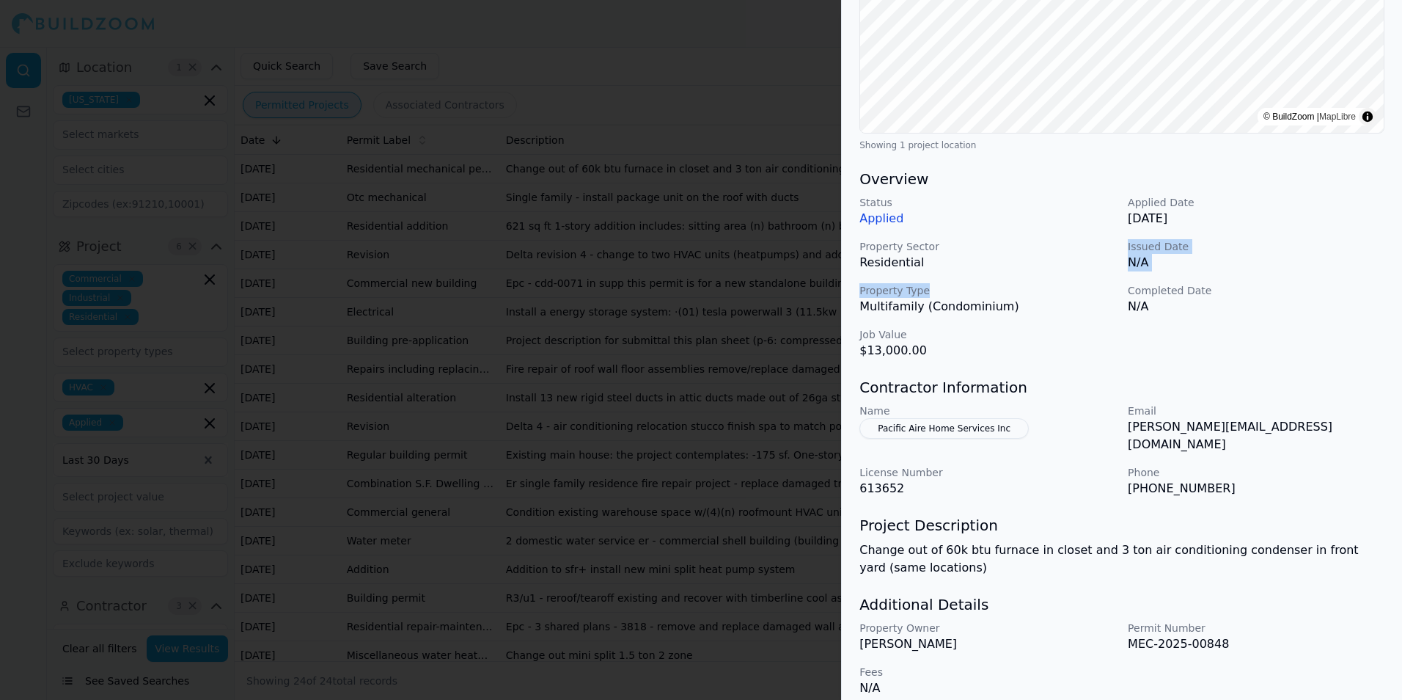
drag, startPoint x: 874, startPoint y: 429, endPoint x: 1086, endPoint y: 467, distance: 215.3
click at [1086, 467] on div "Name Pacific Aire Home Services Inc Email [PERSON_NAME][EMAIL_ADDRESS][DOMAIN_N…" at bounding box center [1121, 450] width 525 height 94
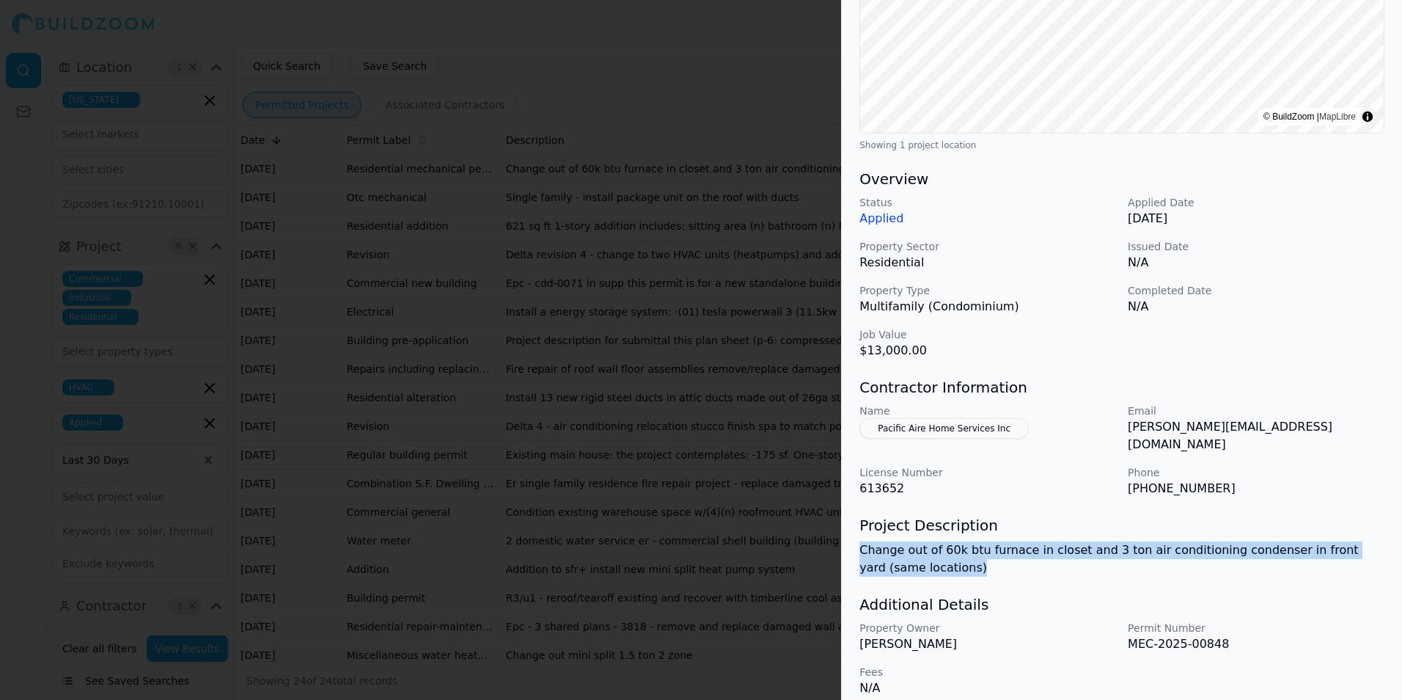
drag, startPoint x: 862, startPoint y: 537, endPoint x: 910, endPoint y: 551, distance: 50.4
click at [910, 551] on p "Change out of 60k btu furnace in closet and 3 ton air conditioning condenser in…" at bounding box center [1121, 558] width 525 height 35
copy p "Change out of 60k btu furnace in closet and 3 ton air conditioning condenser in…"
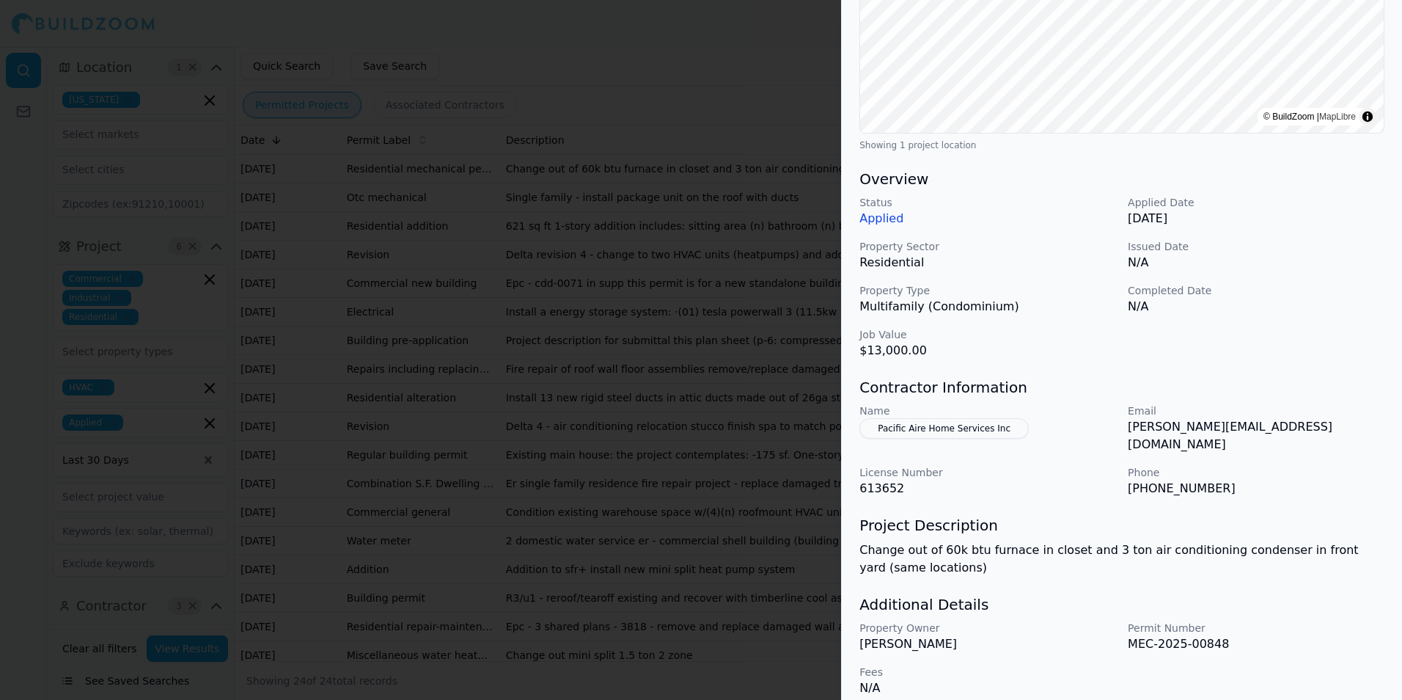
click at [1077, 594] on h3 "Additional Details" at bounding box center [1121, 604] width 525 height 21
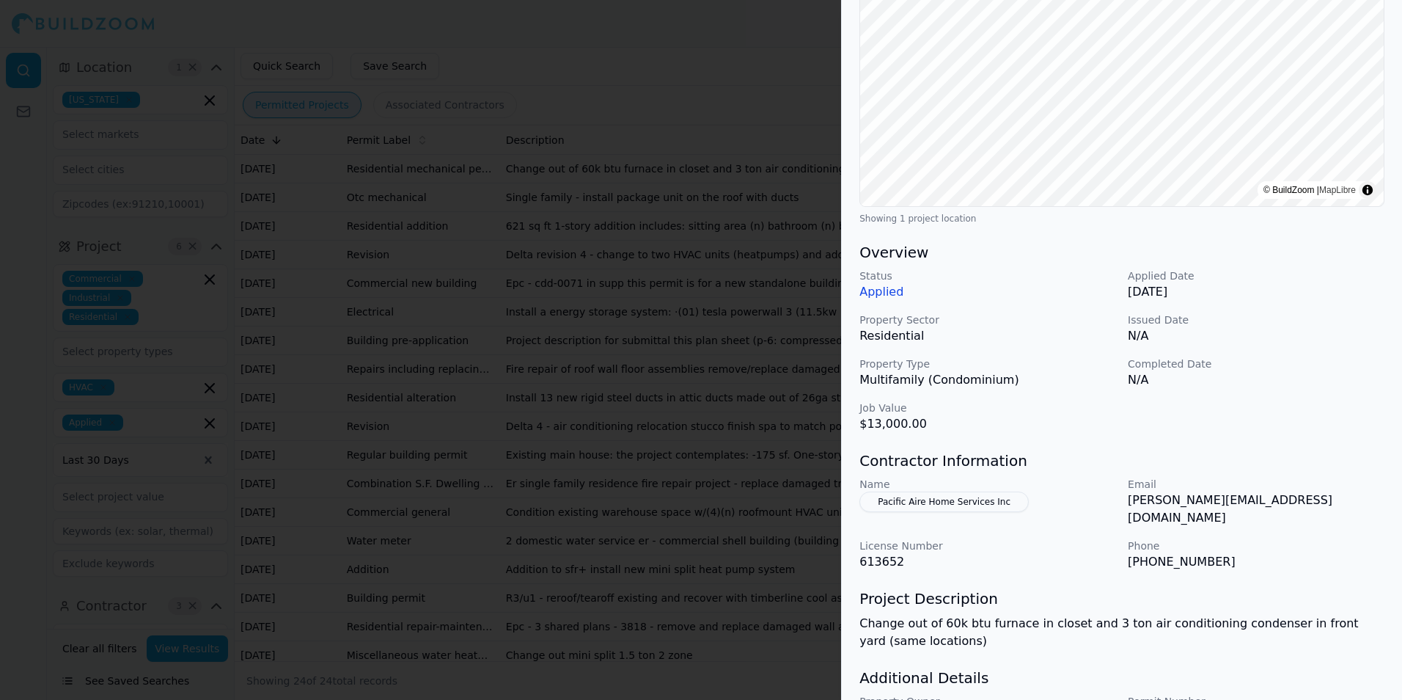
scroll to position [146, 0]
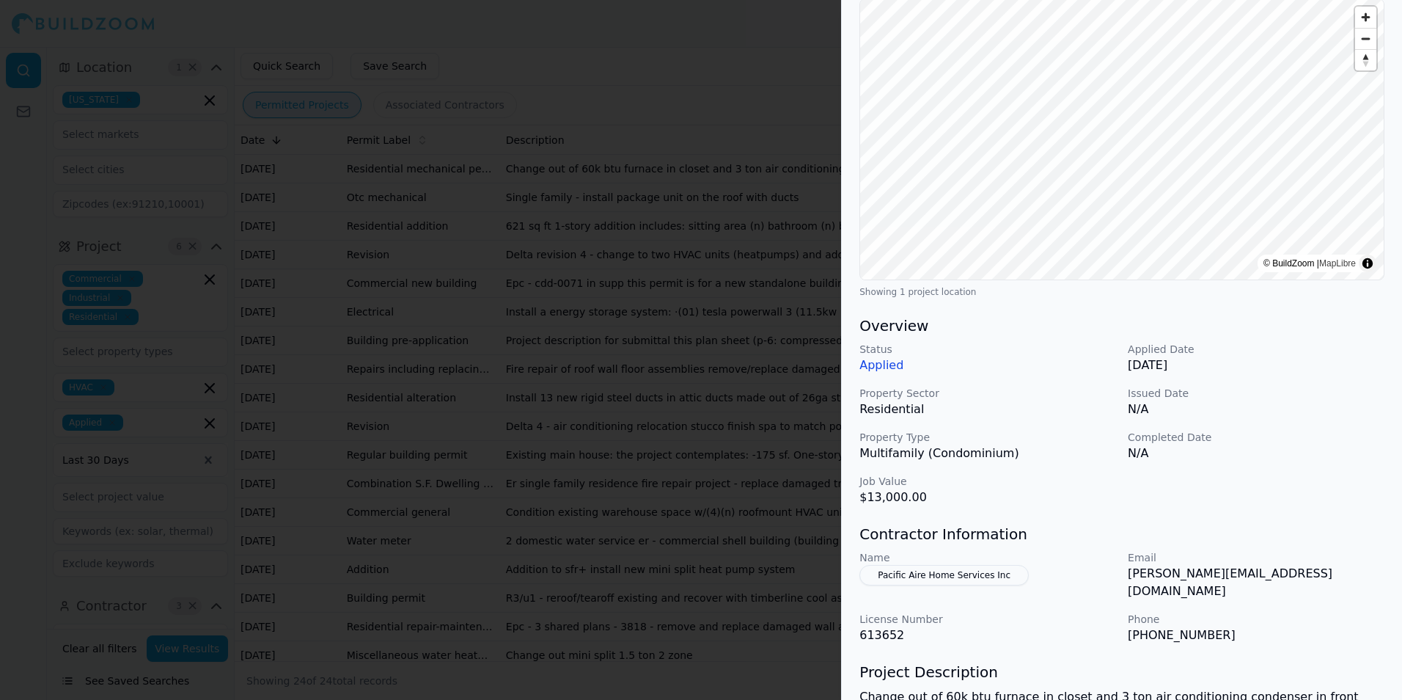
click at [726, 237] on div at bounding box center [701, 350] width 1402 height 700
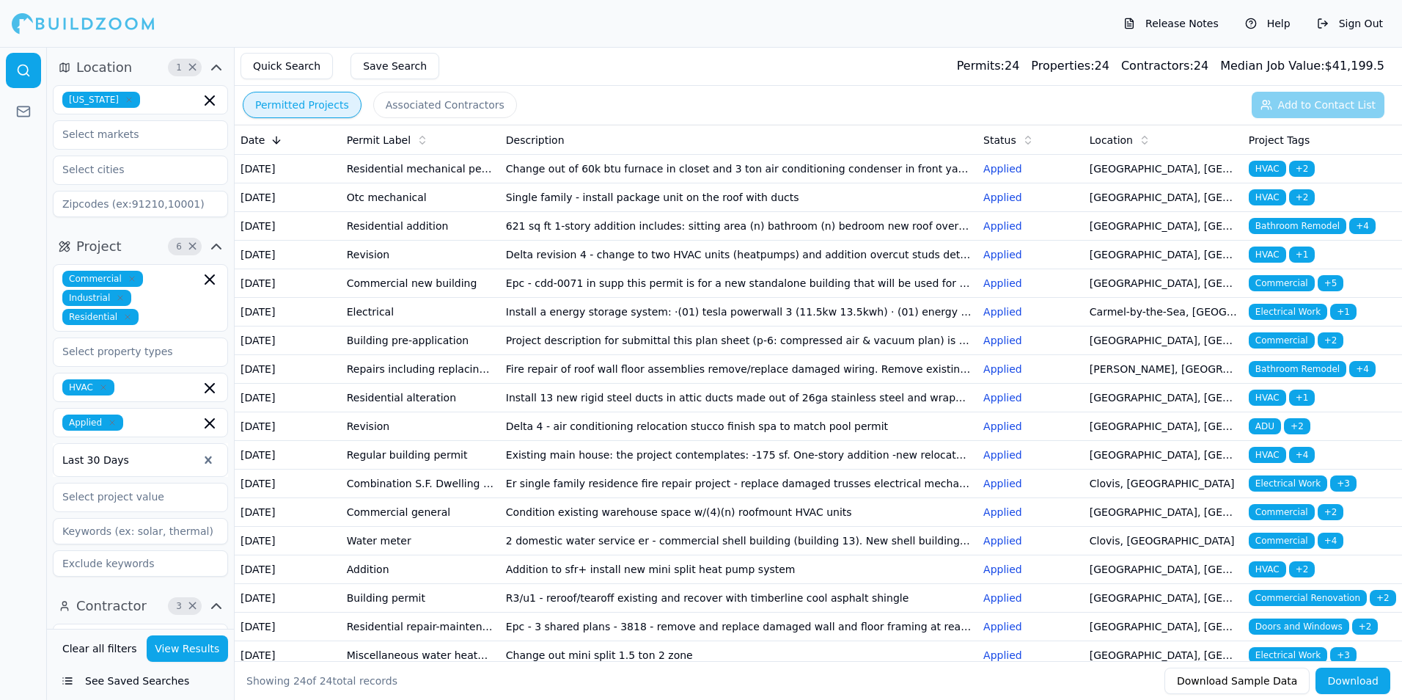
click at [745, 212] on td "Single family - install package unit on the roof with ducts" at bounding box center [738, 197] width 477 height 29
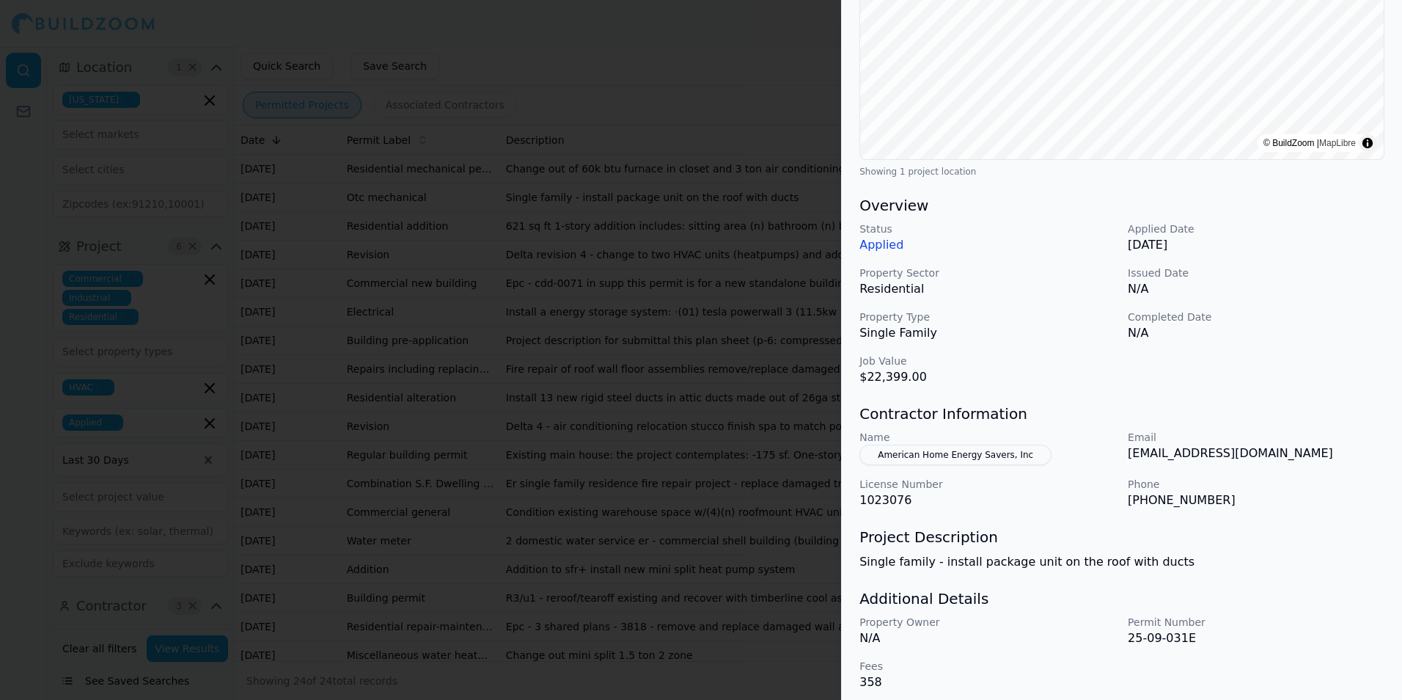
scroll to position [275, 0]
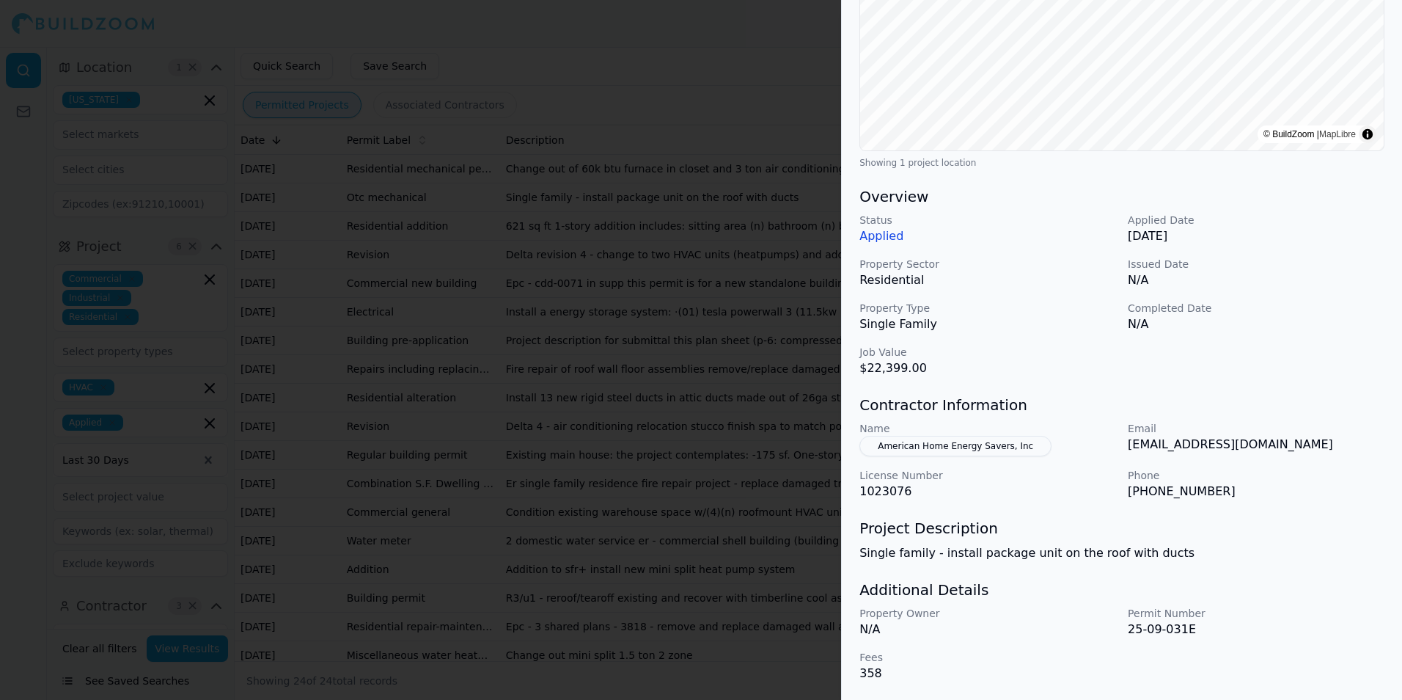
click at [674, 79] on div at bounding box center [701, 350] width 1402 height 700
